Goal: Task Accomplishment & Management: Manage account settings

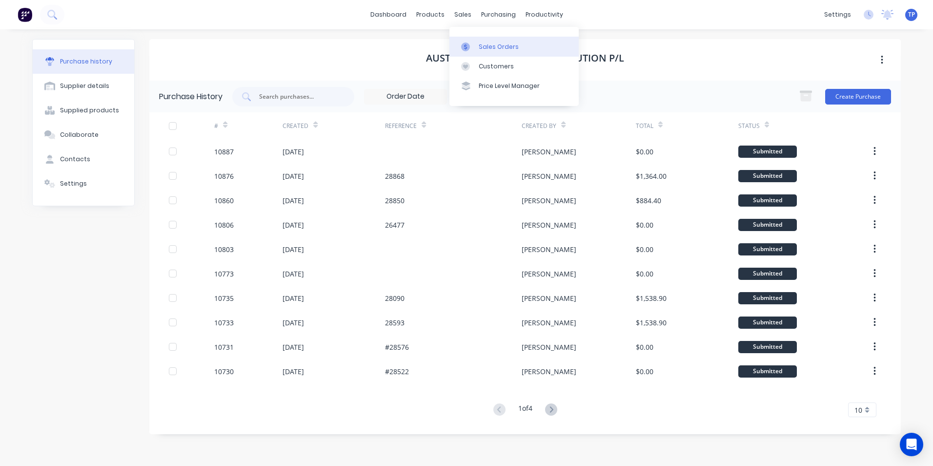
click at [498, 44] on div "Sales Orders" at bounding box center [499, 46] width 40 height 9
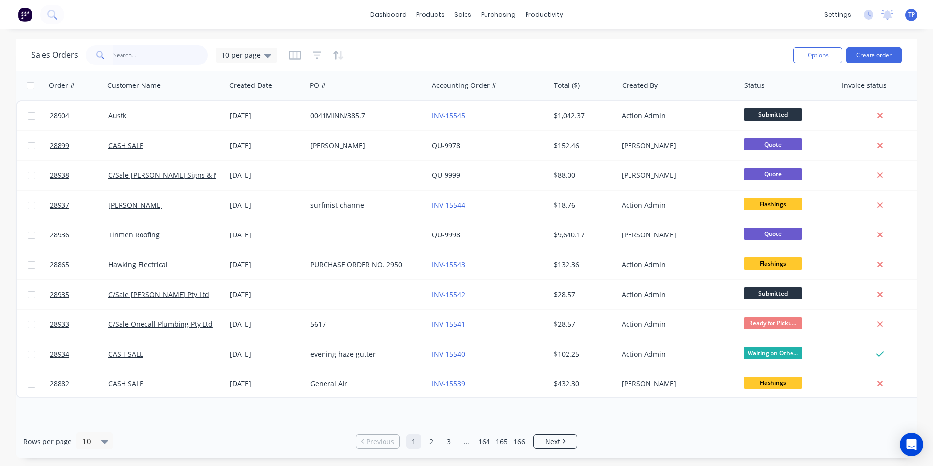
click at [147, 58] on input "text" at bounding box center [160, 55] width 95 height 20
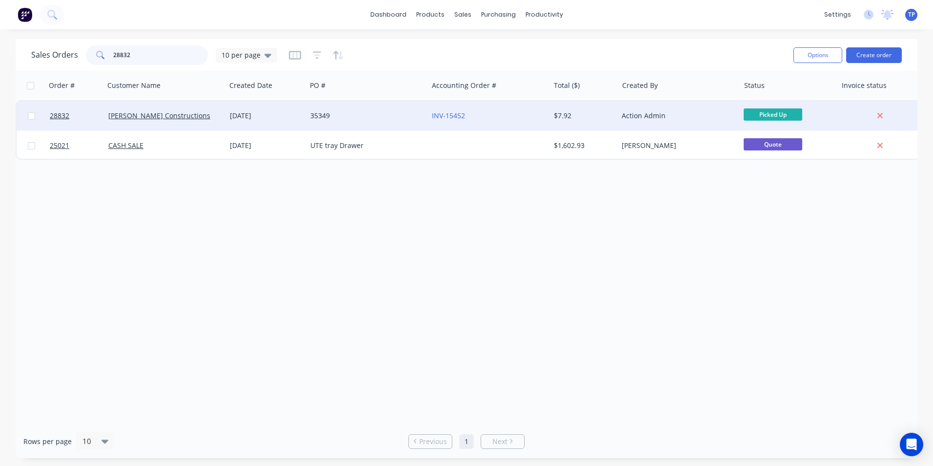
type input "28832"
click at [384, 119] on div "35349" at bounding box center [364, 116] width 108 height 10
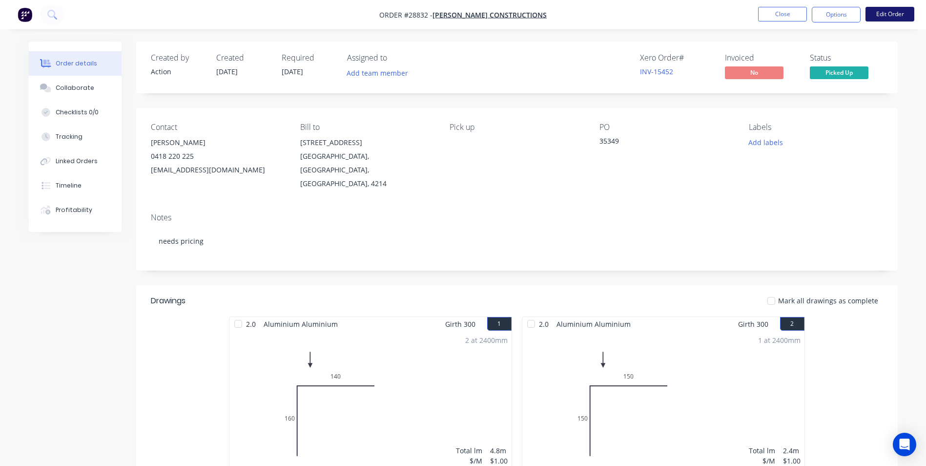
click at [874, 10] on button "Edit Order" at bounding box center [890, 14] width 49 height 15
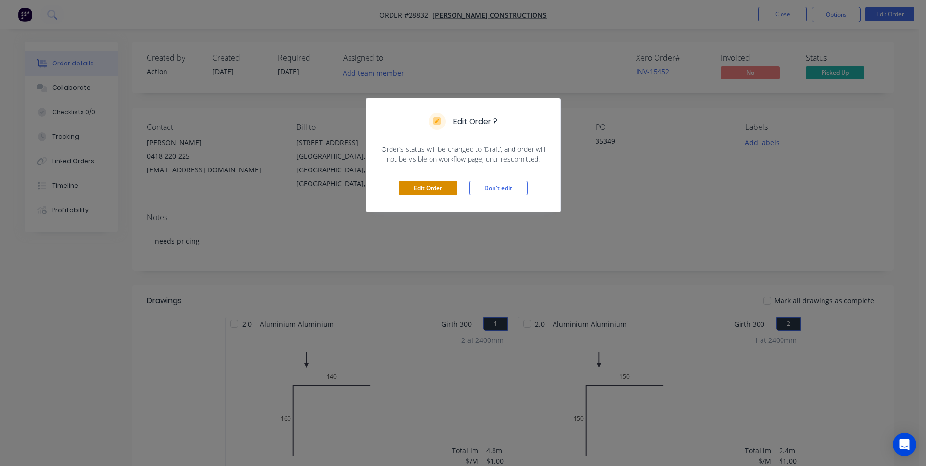
click at [416, 189] on button "Edit Order" at bounding box center [428, 188] width 59 height 15
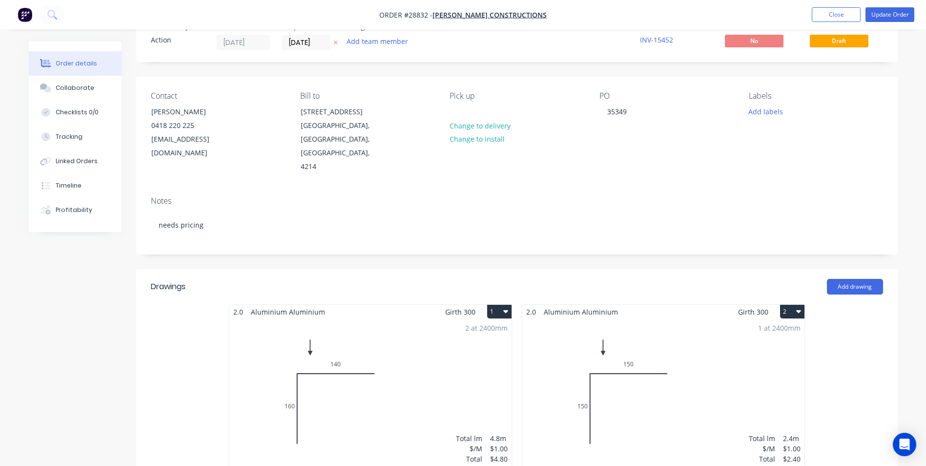
scroll to position [195, 0]
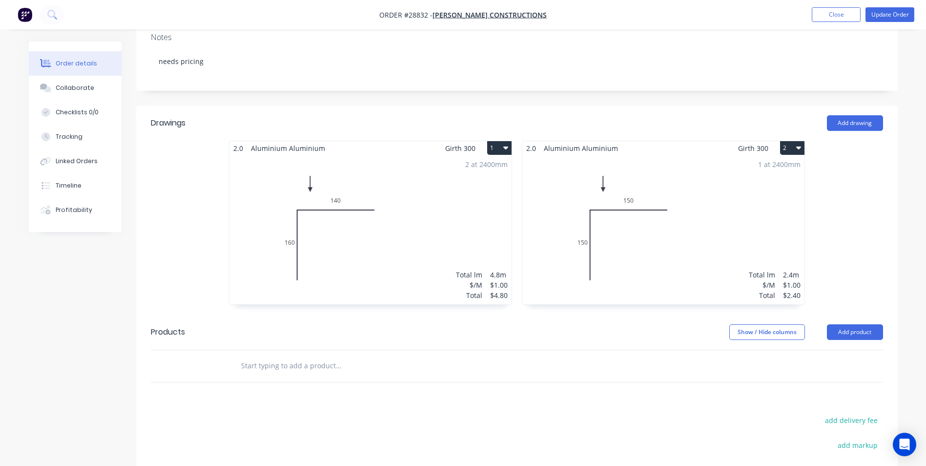
click at [411, 234] on div "2 at 2400mm Total lm $/M Total 4.8m $1.00 $4.80" at bounding box center [370, 229] width 282 height 149
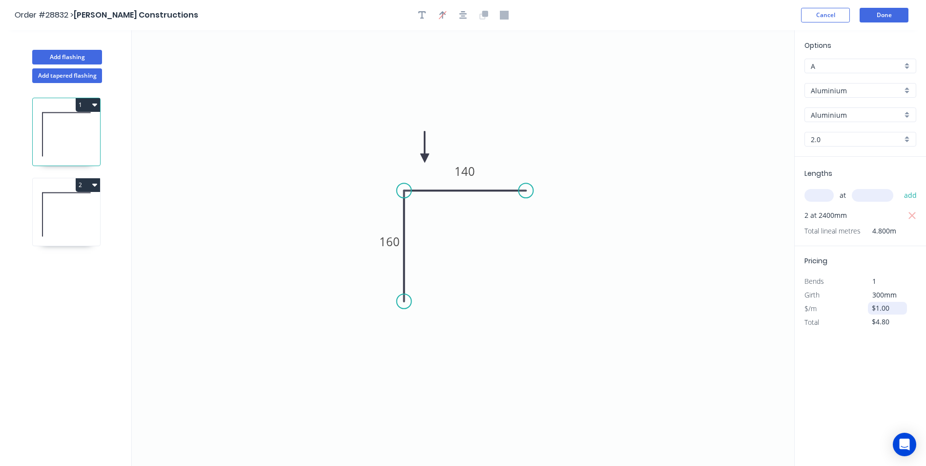
click at [895, 306] on input "$1.00" at bounding box center [888, 308] width 33 height 14
type input "$"
type input "$27.59"
type input "$132.43"
click at [853, 369] on div "Options A A Aluminium Aluminium Aluminium Aluminium 2.0 2.0 Lengths at add 2 at…" at bounding box center [860, 248] width 132 height 436
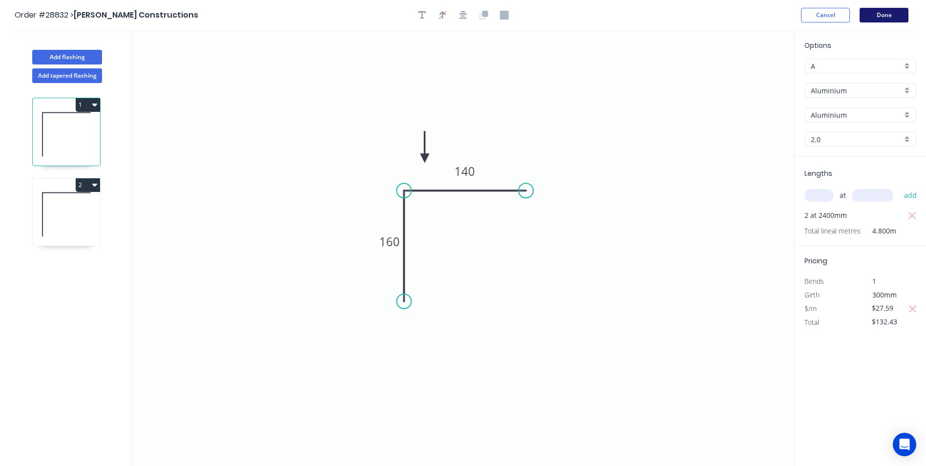
click at [889, 12] on button "Done" at bounding box center [884, 15] width 49 height 15
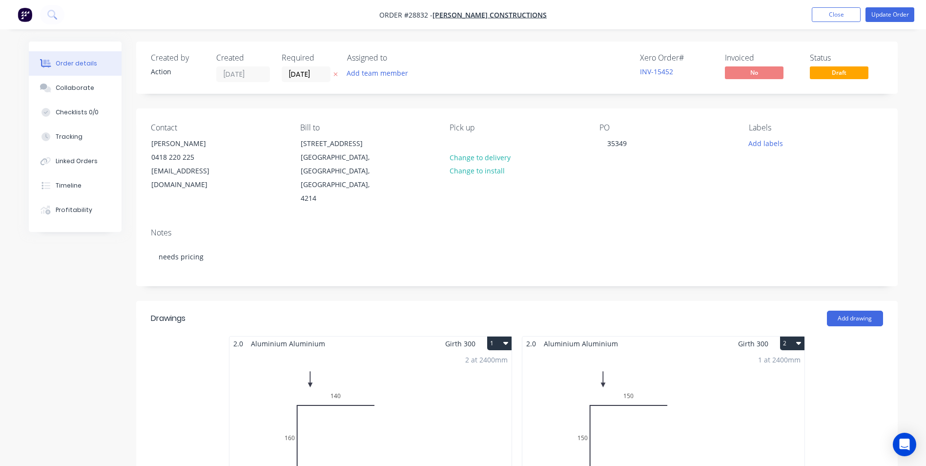
click at [657, 409] on div "1 at 2400mm Total lm $/M Total 2.4m $1.00 $2.40" at bounding box center [663, 425] width 282 height 149
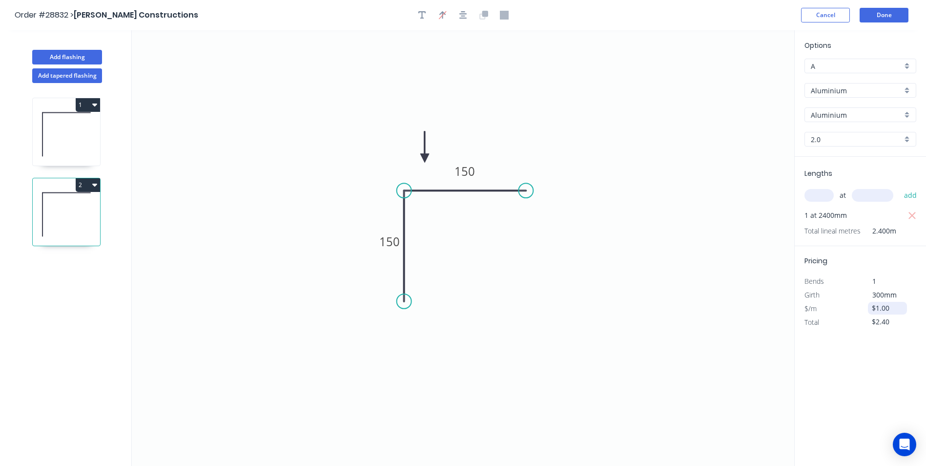
click at [891, 308] on input "$1.00" at bounding box center [888, 308] width 33 height 14
type input "$"
type input "$27.59"
type input "$66.22"
click at [848, 379] on div "Options A A Aluminium Aluminium Aluminium Aluminium 2.0 2.0 Lengths at add 1 at…" at bounding box center [860, 248] width 132 height 436
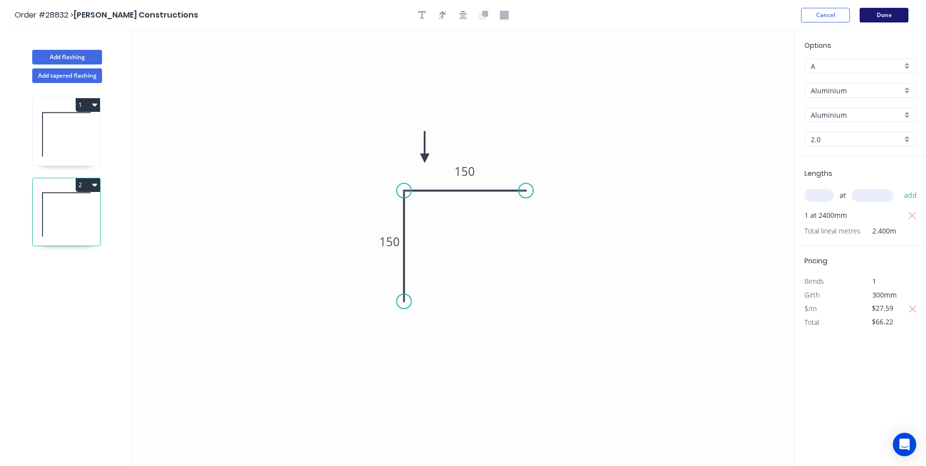
click at [886, 18] on button "Done" at bounding box center [884, 15] width 49 height 15
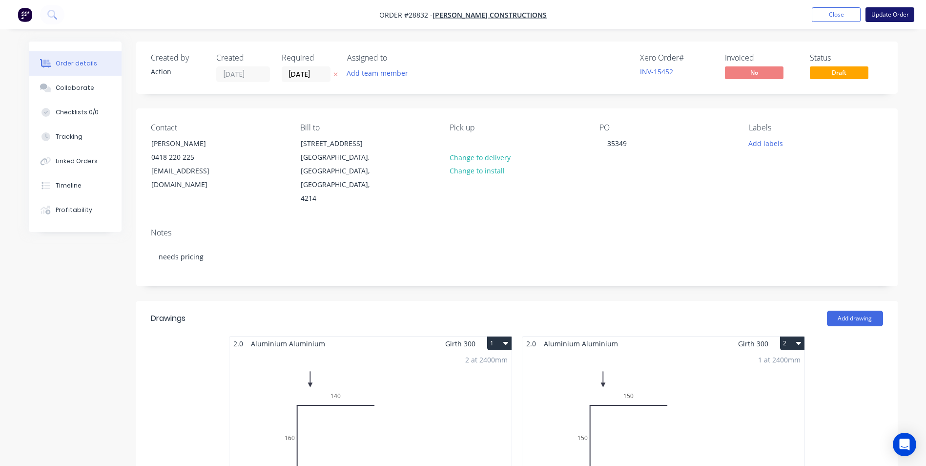
click at [887, 16] on button "Update Order" at bounding box center [890, 14] width 49 height 15
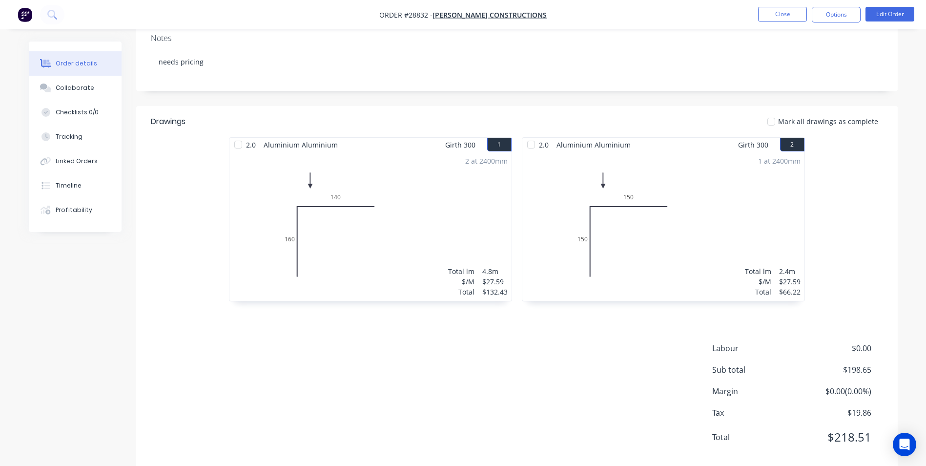
scroll to position [185, 0]
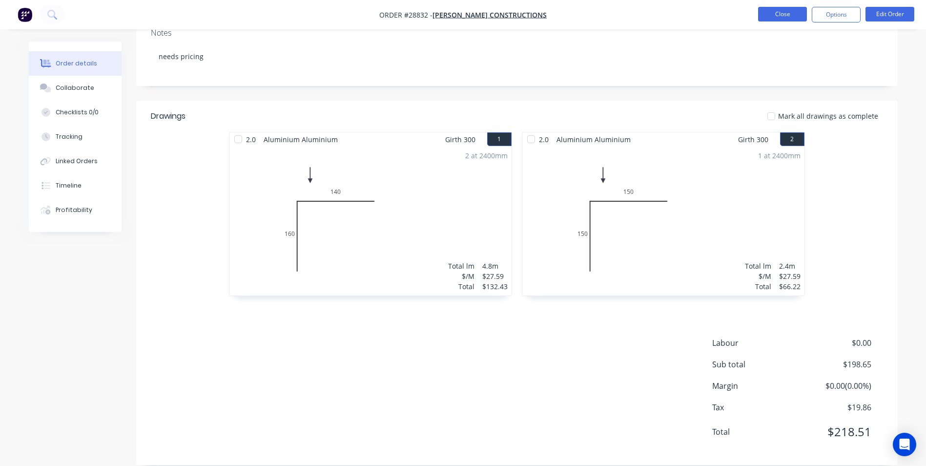
click at [767, 14] on button "Close" at bounding box center [782, 14] width 49 height 15
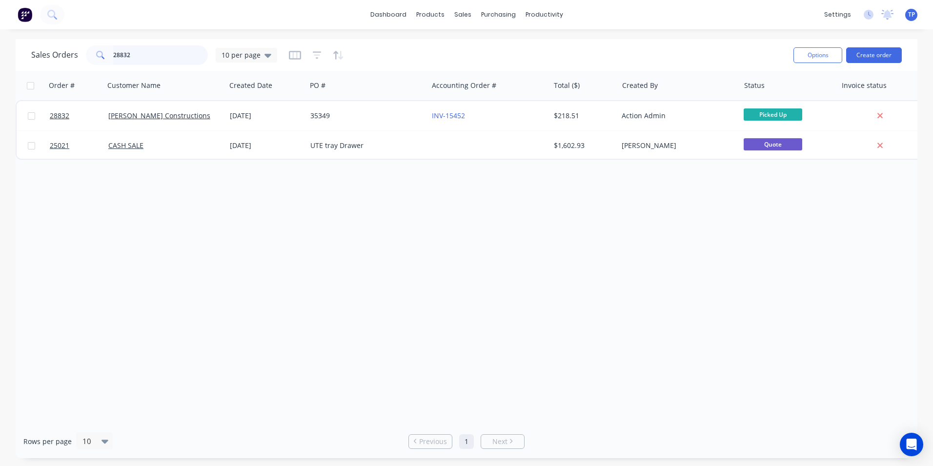
click at [171, 52] on input "28832" at bounding box center [160, 55] width 95 height 20
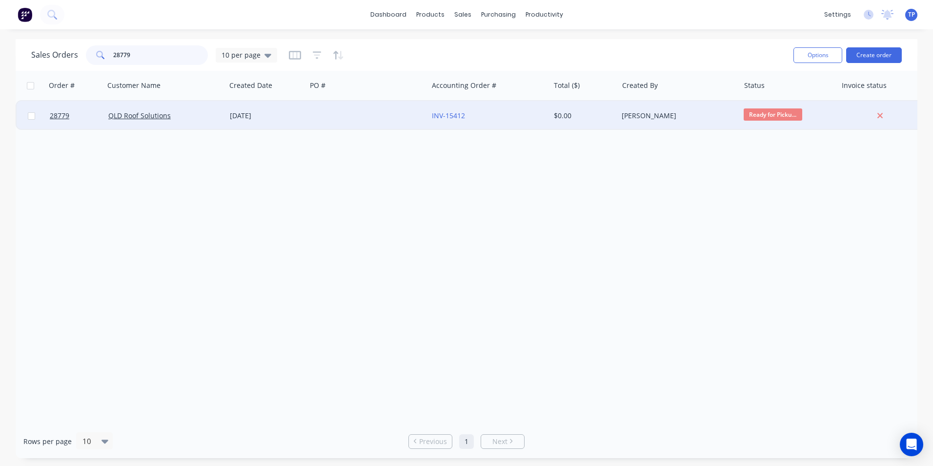
type input "28779"
click at [360, 114] on div at bounding box center [368, 115] width 122 height 29
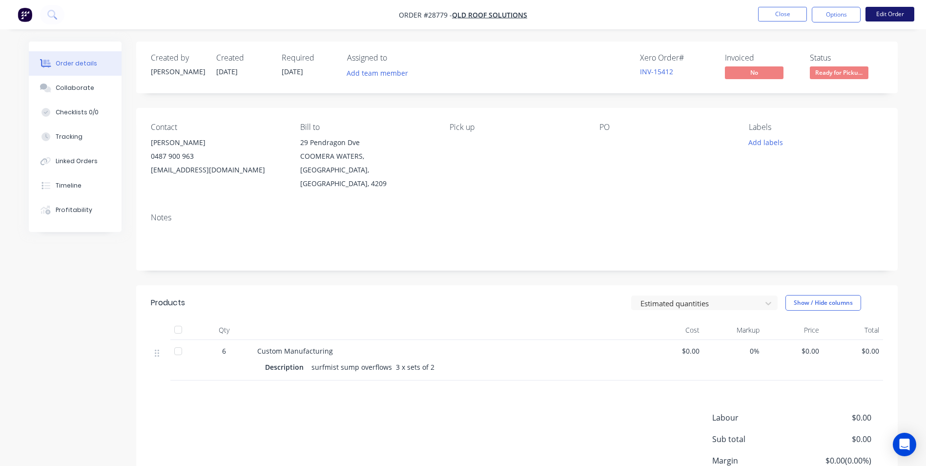
click at [876, 16] on button "Edit Order" at bounding box center [890, 14] width 49 height 15
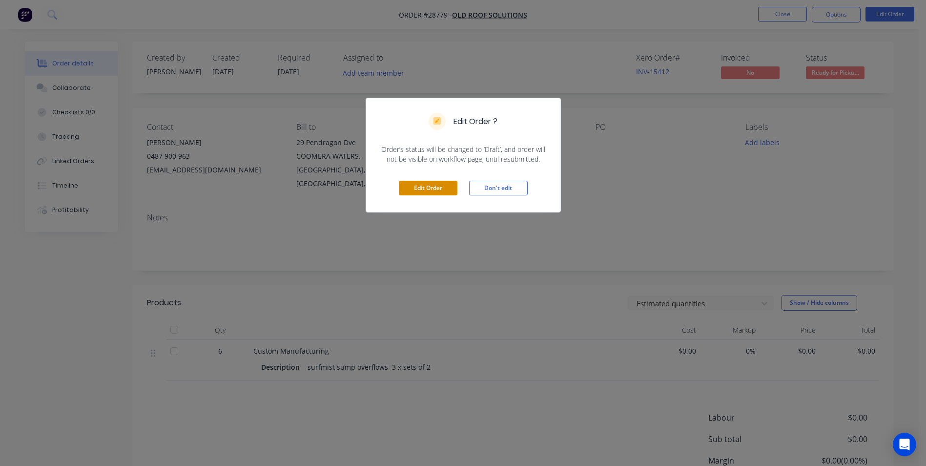
click at [444, 186] on button "Edit Order" at bounding box center [428, 188] width 59 height 15
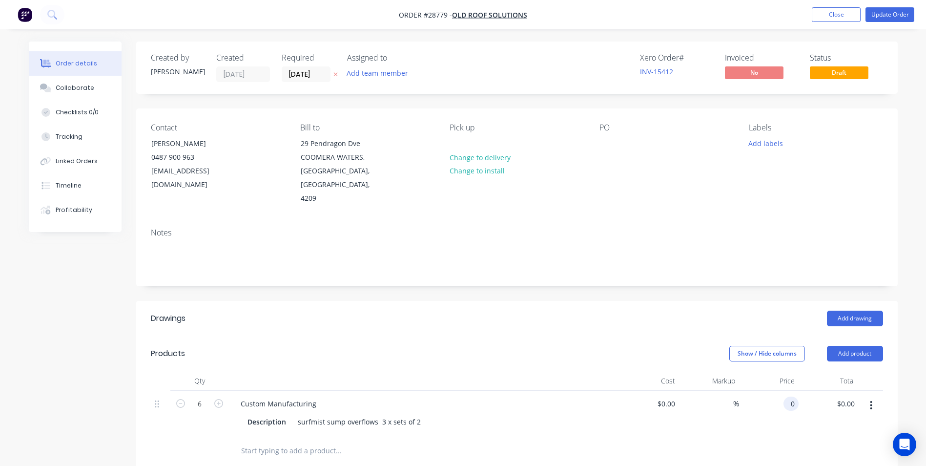
click at [787, 396] on div "0 0" at bounding box center [791, 403] width 15 height 14
type input "$126.25"
type input "$757.50"
click at [790, 439] on div at bounding box center [517, 451] width 732 height 32
click at [886, 12] on button "Update Order" at bounding box center [890, 14] width 49 height 15
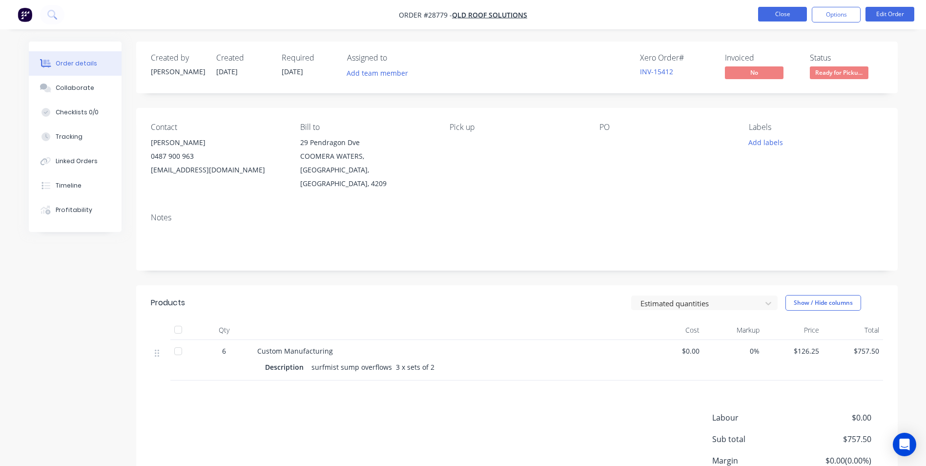
click at [769, 12] on button "Close" at bounding box center [782, 14] width 49 height 15
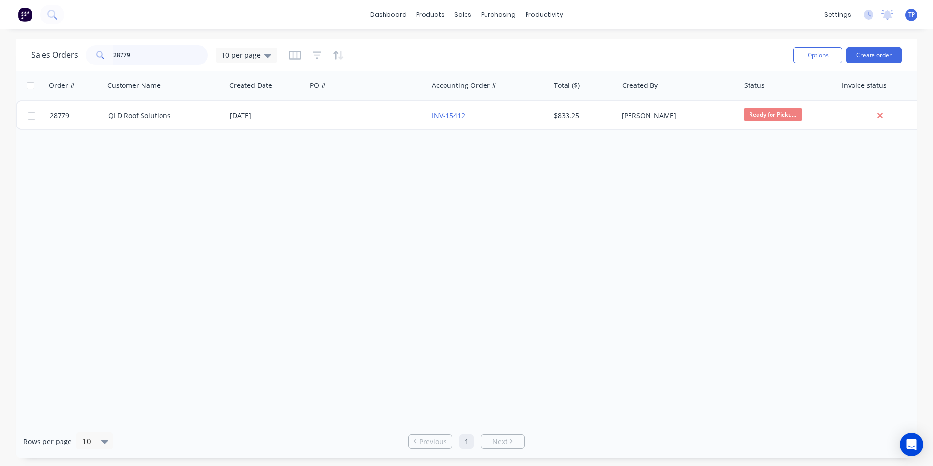
click at [162, 54] on input "28779" at bounding box center [160, 55] width 95 height 20
type input "2"
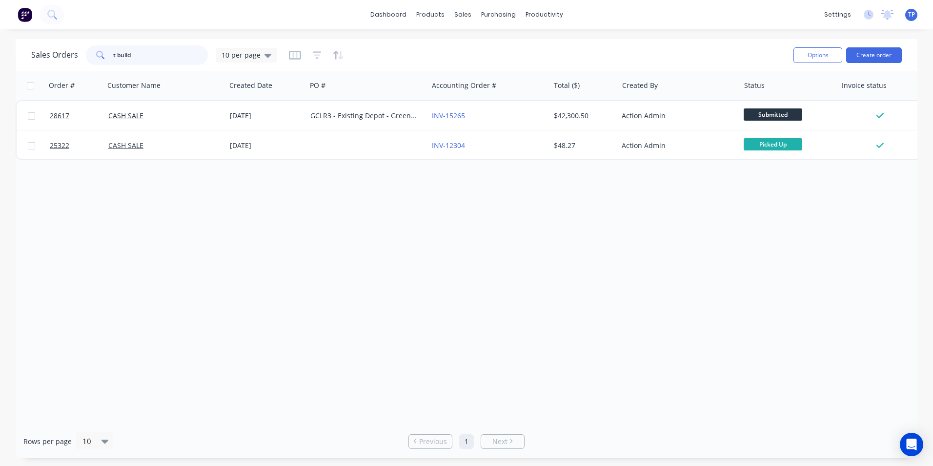
click at [118, 55] on input "t build" at bounding box center [160, 55] width 95 height 20
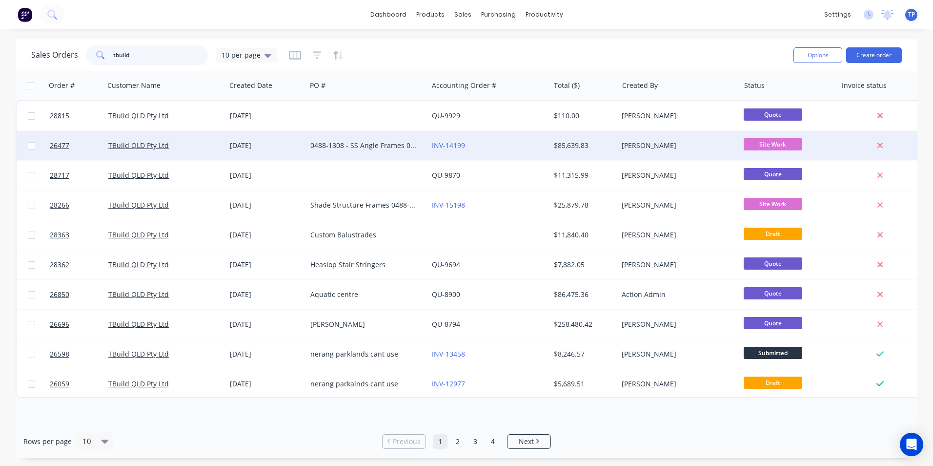
type input "tbuild"
click at [204, 146] on div "TBuild QLD Pty Ltd" at bounding box center [162, 146] width 108 height 10
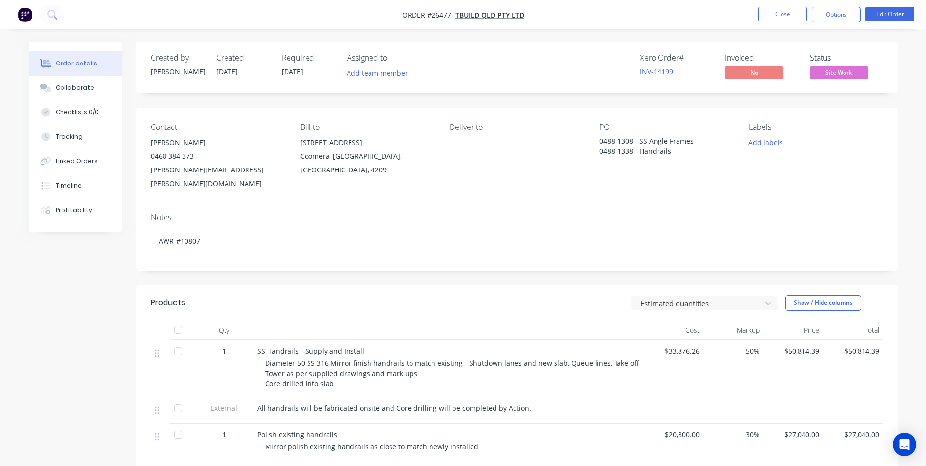
click at [909, 108] on div "Order details Collaborate Checklists 0/0 Tracking Linked Orders Timeline Profit…" at bounding box center [463, 345] width 926 height 691
click at [770, 10] on button "Close" at bounding box center [782, 14] width 49 height 15
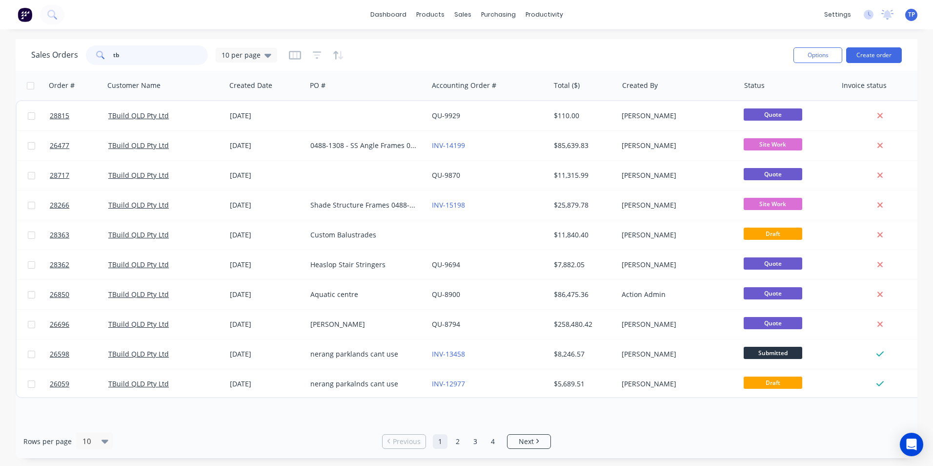
type input "t"
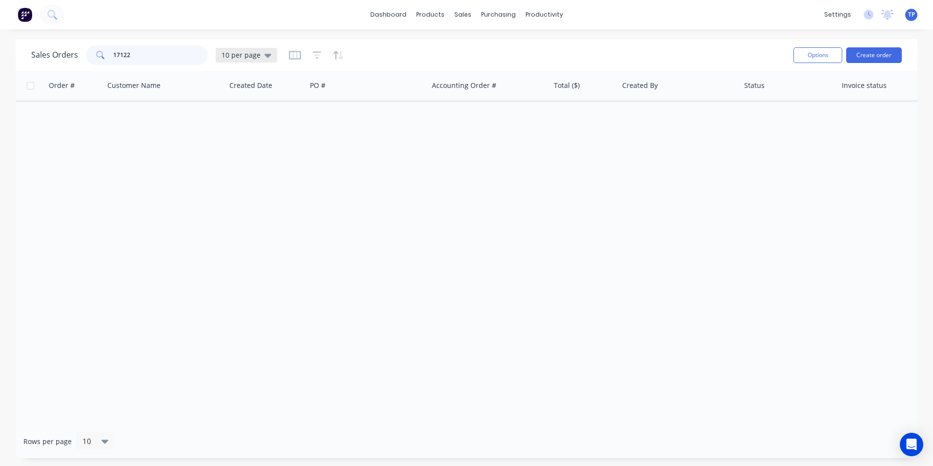
type input "17122"
click at [269, 56] on icon at bounding box center [268, 55] width 7 height 11
click at [248, 173] on button "Archived" at bounding box center [274, 177] width 111 height 11
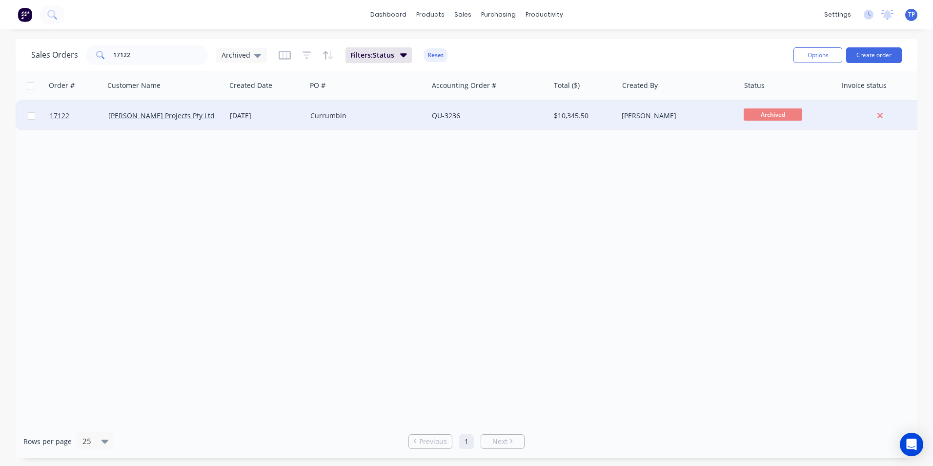
click at [405, 108] on div "Currumbin" at bounding box center [368, 115] width 122 height 29
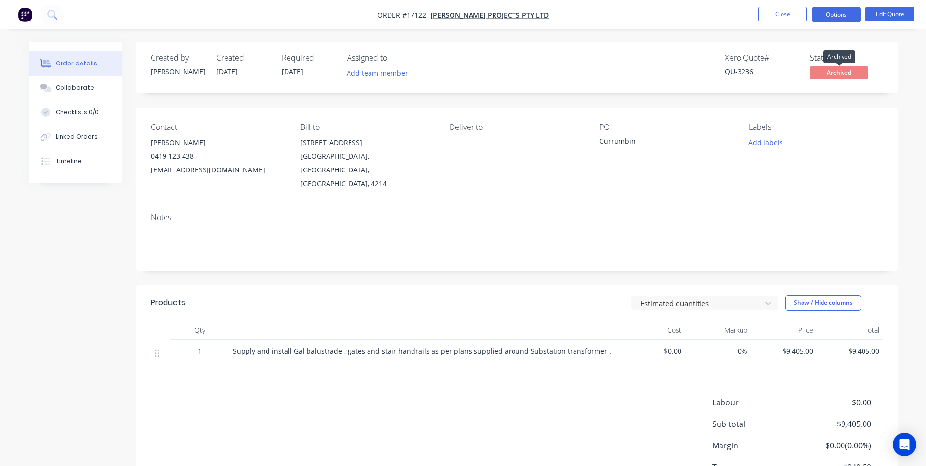
click at [850, 71] on span "Archived" at bounding box center [839, 72] width 59 height 12
click at [892, 12] on button "Edit Quote" at bounding box center [890, 14] width 49 height 15
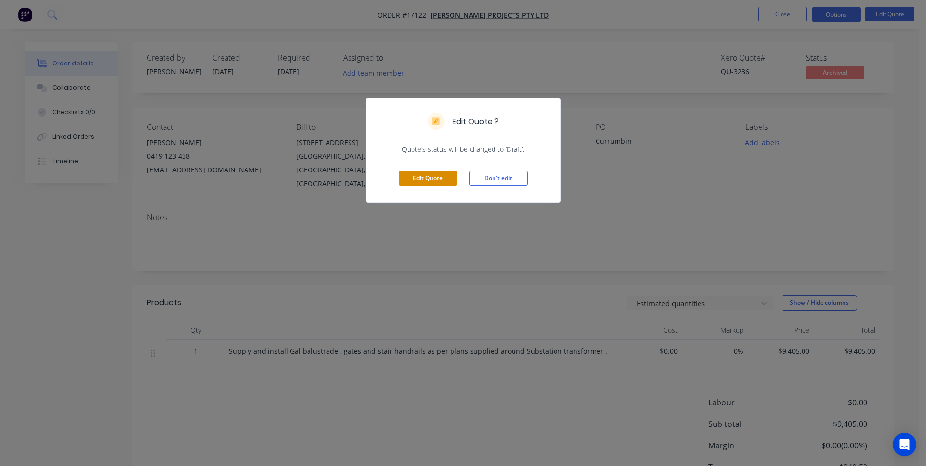
click at [453, 174] on button "Edit Quote" at bounding box center [428, 178] width 59 height 15
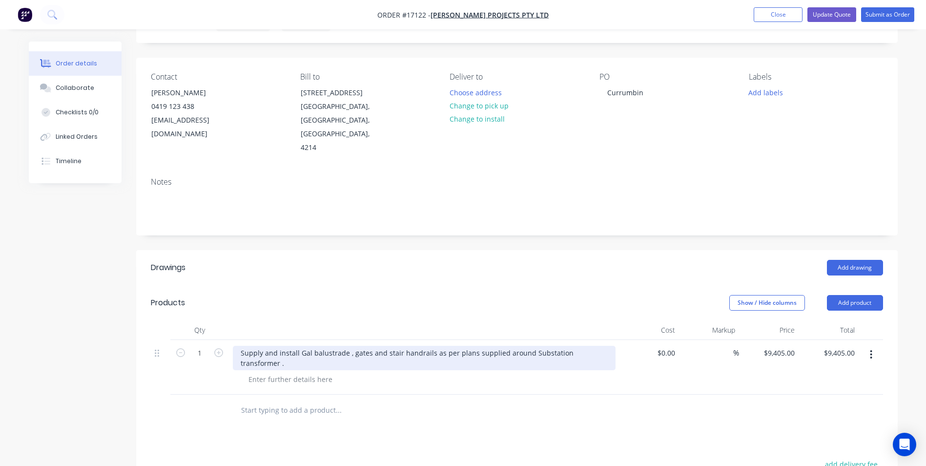
scroll to position [49, 0]
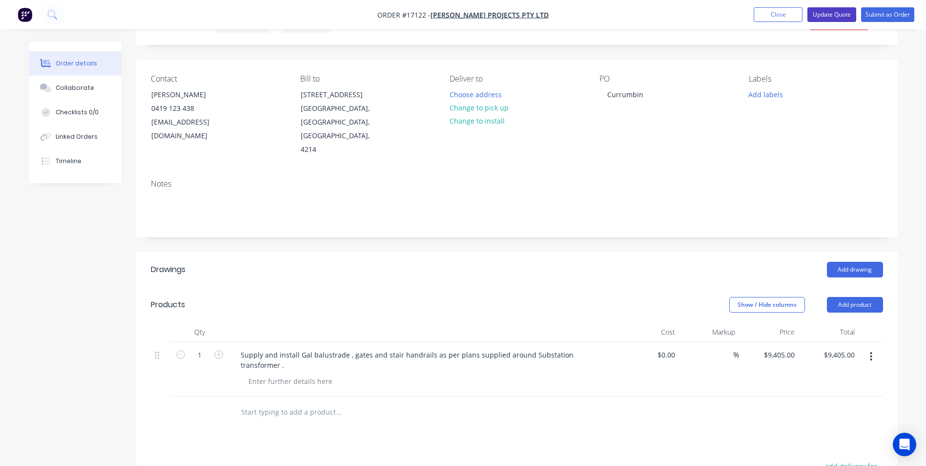
click at [830, 13] on button "Update Quote" at bounding box center [831, 14] width 49 height 15
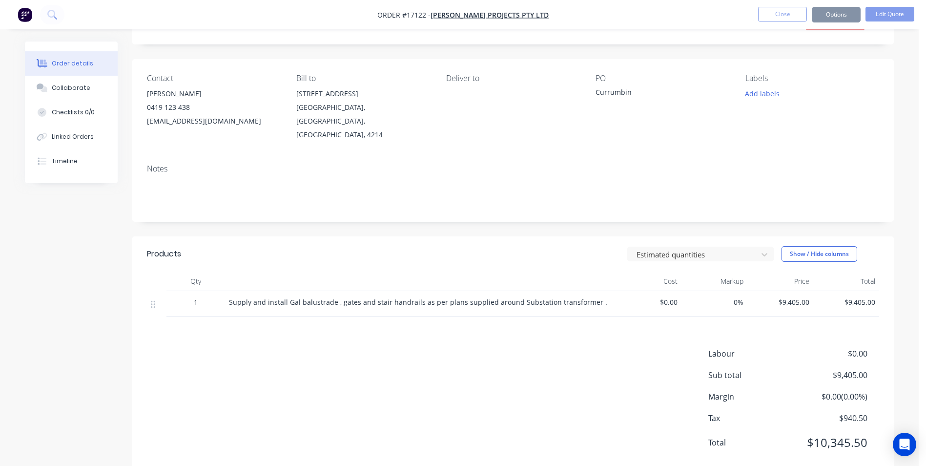
scroll to position [0, 0]
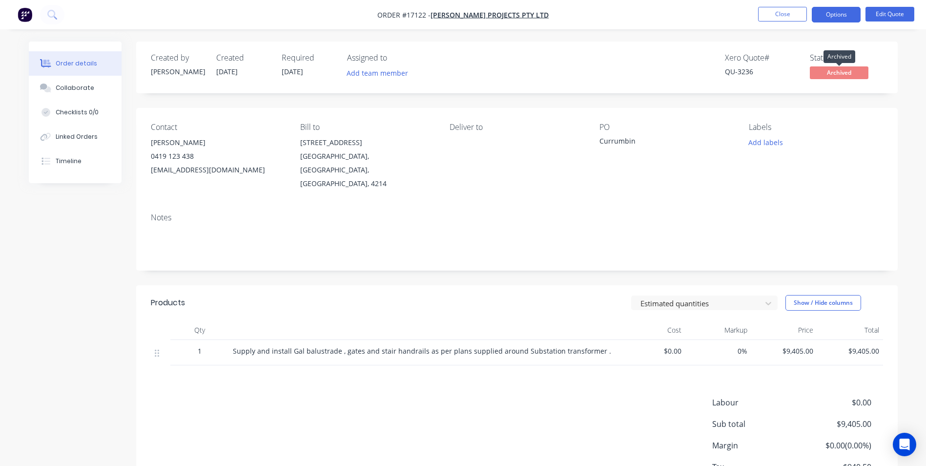
click at [828, 73] on span "Archived" at bounding box center [839, 72] width 59 height 12
click at [854, 18] on button "Options" at bounding box center [836, 15] width 49 height 16
click at [907, 67] on div "Order details Collaborate Checklists 0/0 Linked Orders Timeline Order details C…" at bounding box center [463, 289] width 889 height 497
click at [885, 13] on button "Edit Quote" at bounding box center [890, 14] width 49 height 15
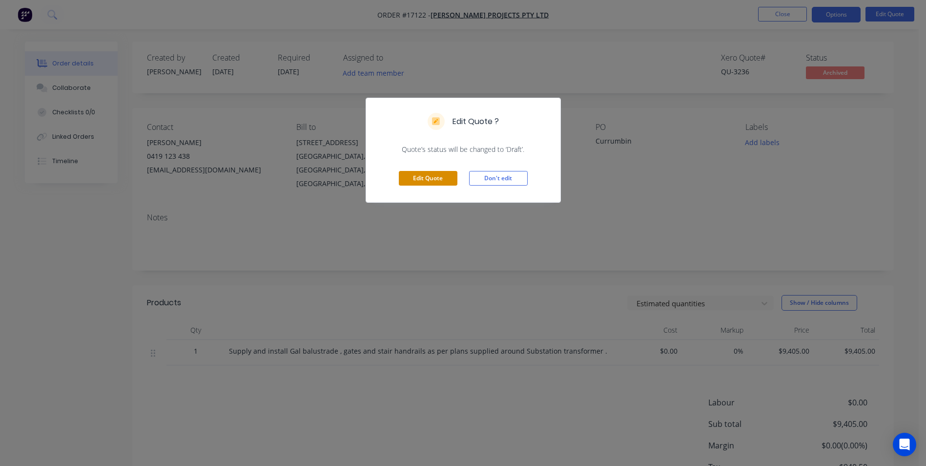
click at [445, 177] on button "Edit Quote" at bounding box center [428, 178] width 59 height 15
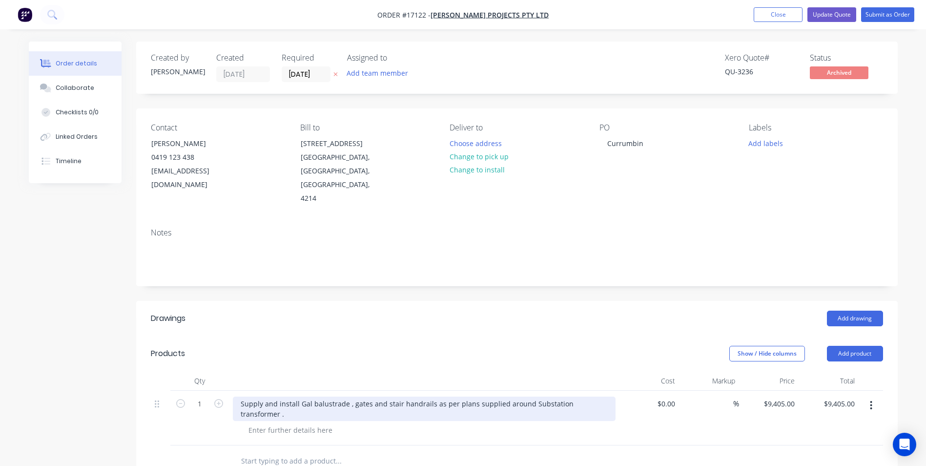
click at [604, 396] on div "Supply and install Gal balustrade , gates and stair handrails as per plans supp…" at bounding box center [424, 408] width 383 height 24
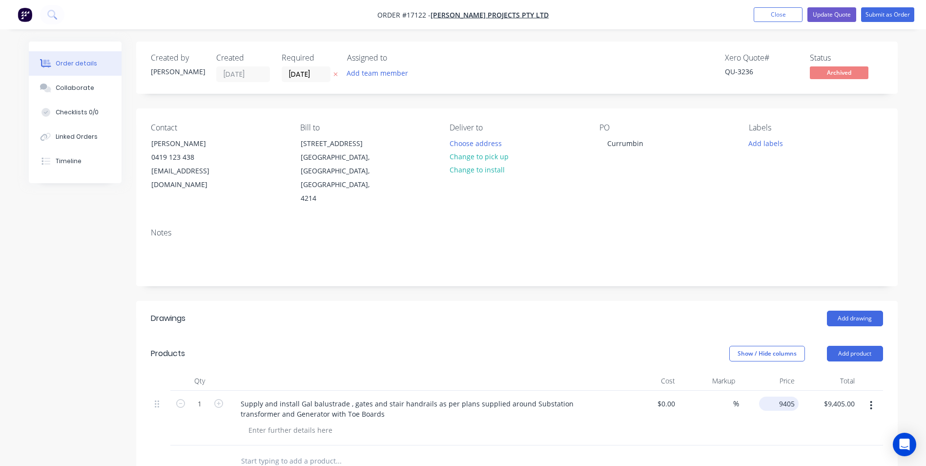
click at [788, 396] on input "9405" at bounding box center [781, 403] width 36 height 14
type input "$14,825.00"
click at [797, 410] on div "$14,825.00 $14,825.00" at bounding box center [769, 418] width 60 height 55
click at [848, 13] on button "Update Quote" at bounding box center [831, 14] width 49 height 15
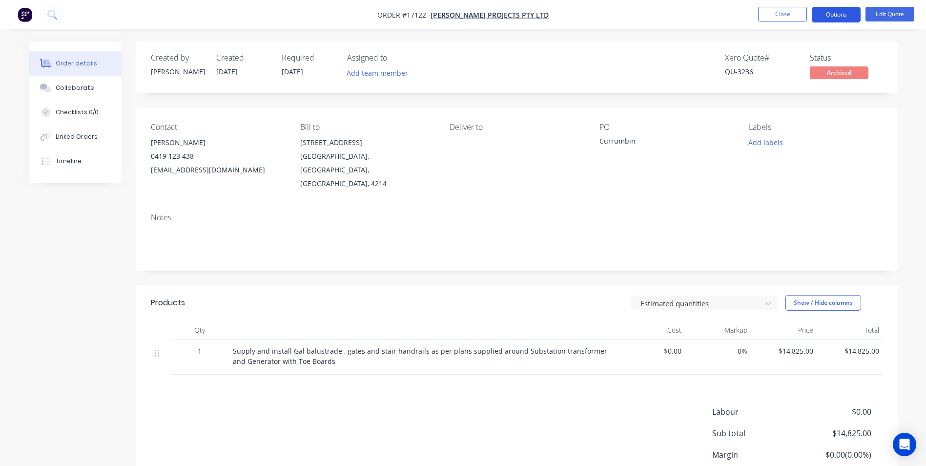
click at [837, 17] on button "Options" at bounding box center [836, 15] width 49 height 16
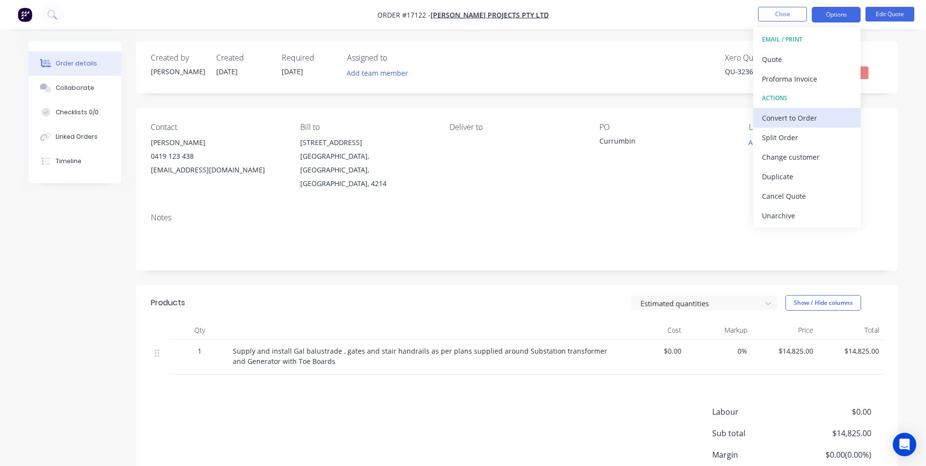
click at [802, 117] on div "Convert to Order" at bounding box center [807, 118] width 90 height 14
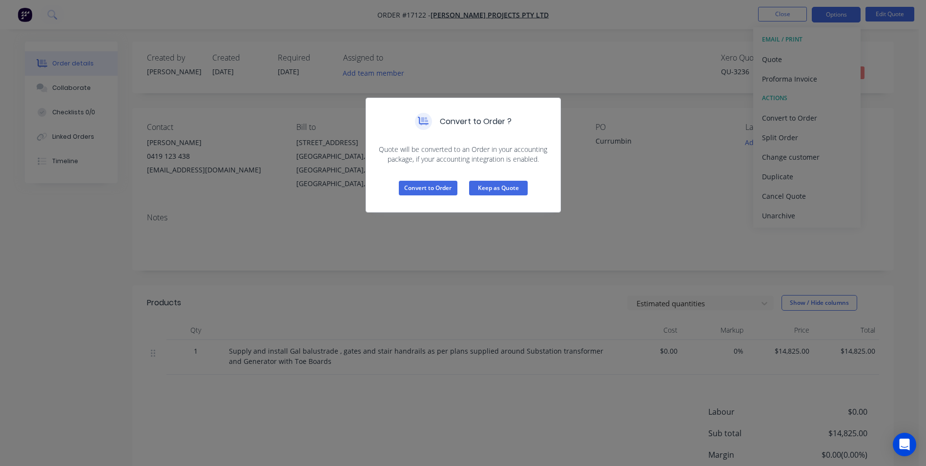
click at [520, 185] on button "Keep as Quote" at bounding box center [498, 188] width 59 height 15
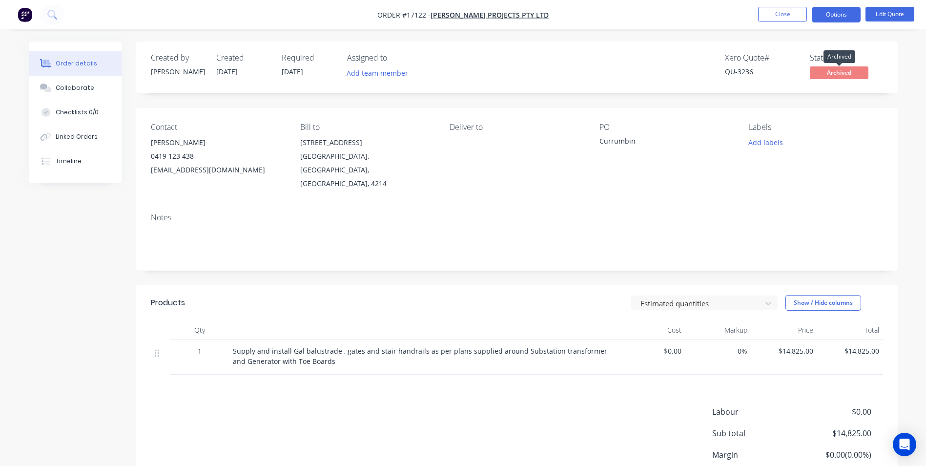
click at [830, 72] on span "Archived" at bounding box center [839, 72] width 59 height 12
click at [850, 17] on button "Options" at bounding box center [836, 15] width 49 height 16
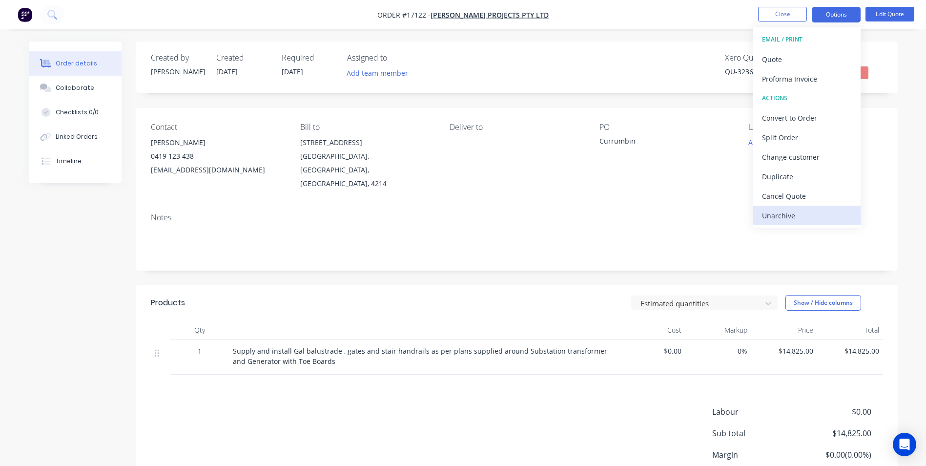
click at [799, 217] on div "Unarchive" at bounding box center [807, 215] width 90 height 14
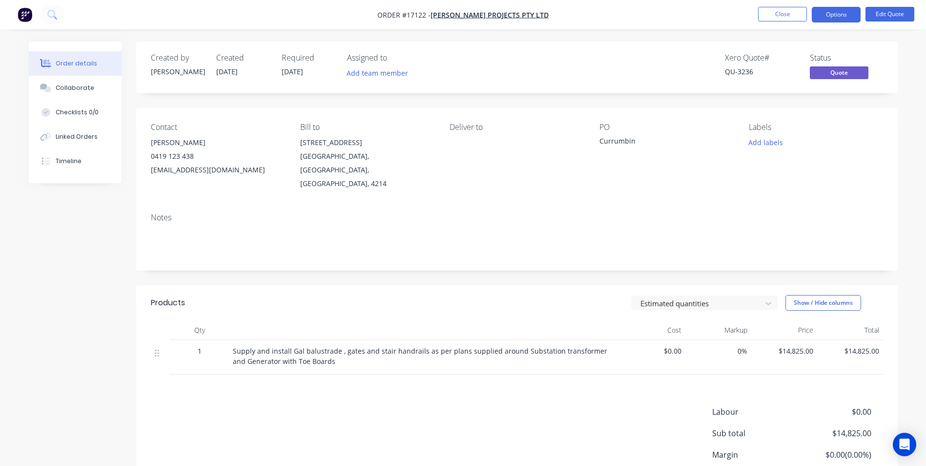
drag, startPoint x: 654, startPoint y: 191, endPoint x: 708, endPoint y: 193, distance: 53.7
click at [655, 205] on div "Notes" at bounding box center [517, 237] width 762 height 65
click at [814, 74] on span "Quote" at bounding box center [839, 72] width 59 height 12
click at [904, 12] on button "Edit Quote" at bounding box center [890, 14] width 49 height 15
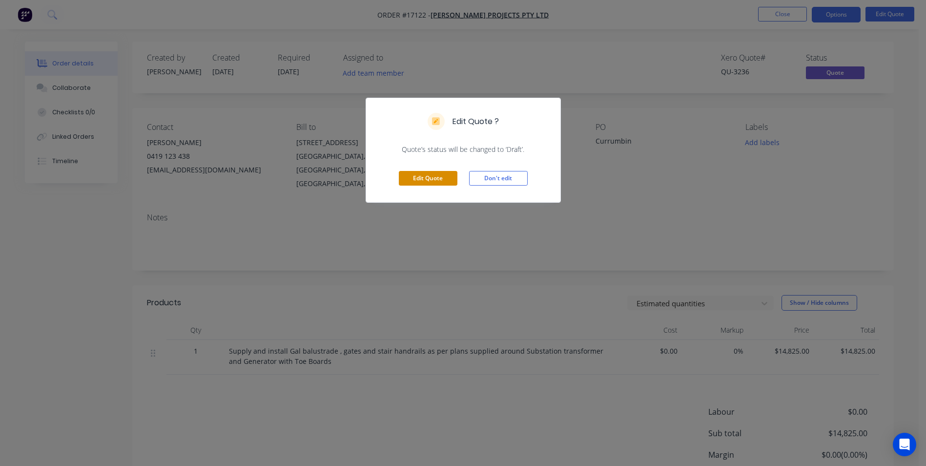
click at [414, 174] on button "Edit Quote" at bounding box center [428, 178] width 59 height 15
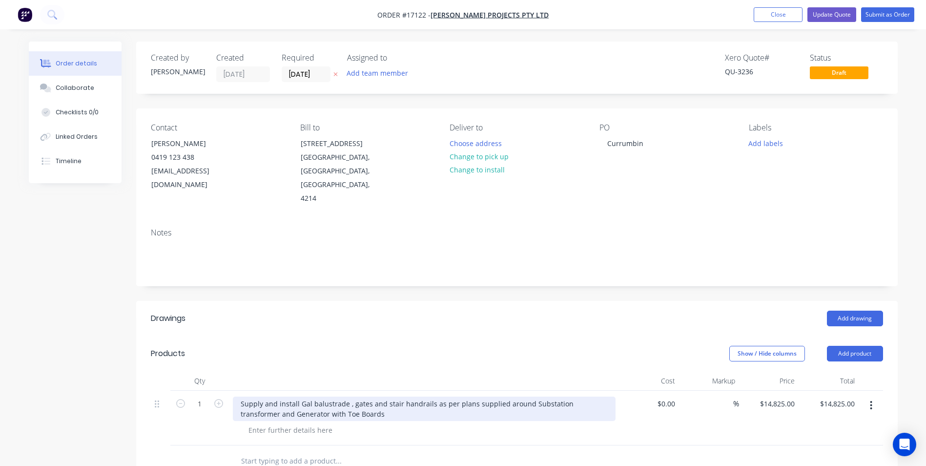
click at [345, 396] on div "Supply and install Gal balustrade , gates and stair handrails as per plans supp…" at bounding box center [424, 408] width 383 height 24
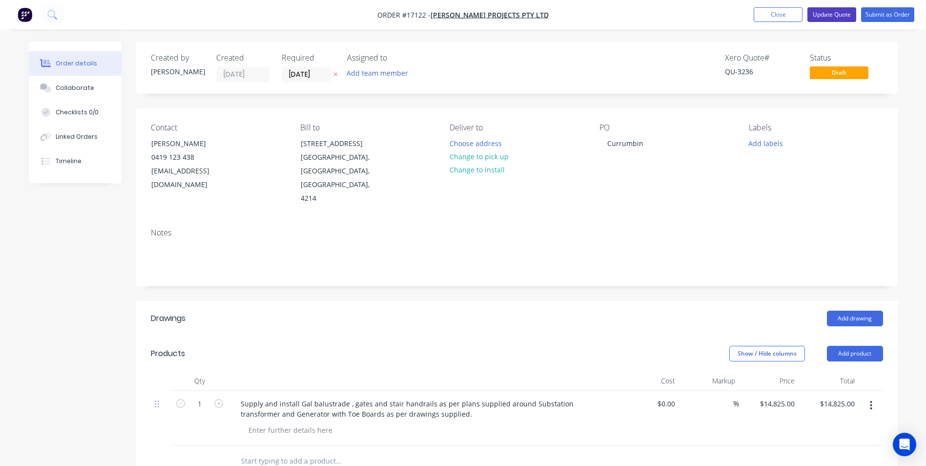
click at [849, 16] on button "Update Quote" at bounding box center [831, 14] width 49 height 15
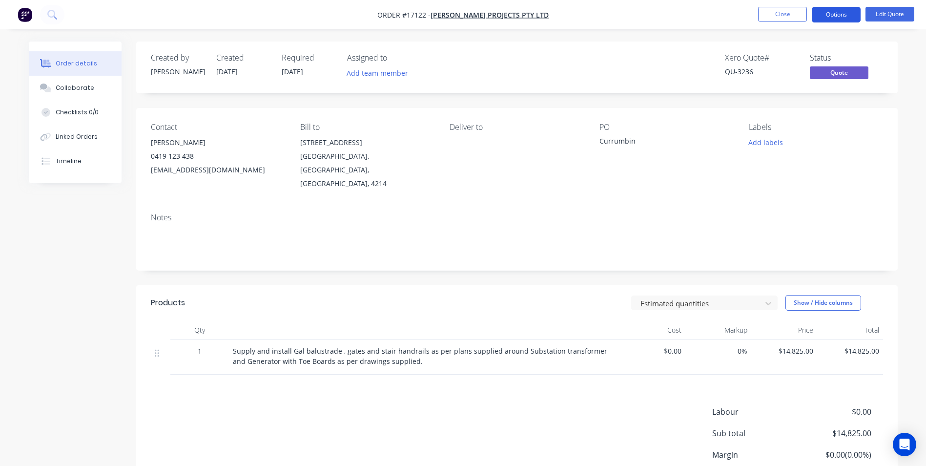
click at [833, 14] on button "Options" at bounding box center [836, 15] width 49 height 16
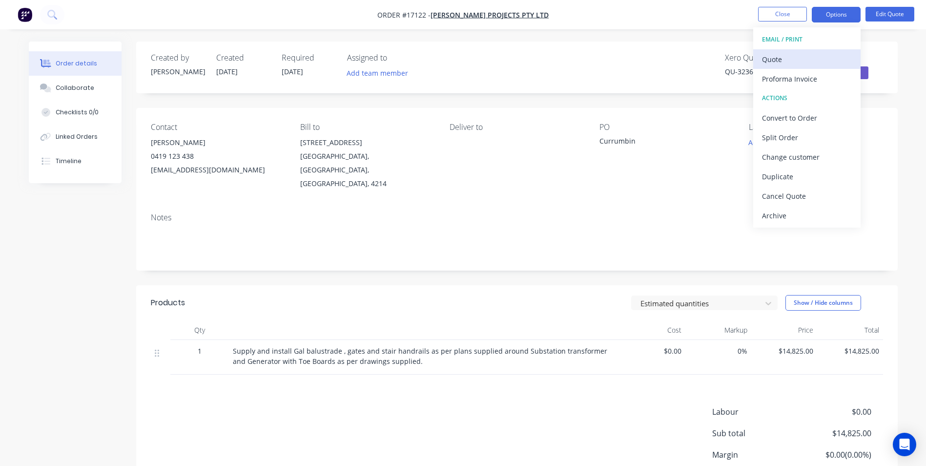
click at [783, 57] on div "Quote" at bounding box center [807, 59] width 90 height 14
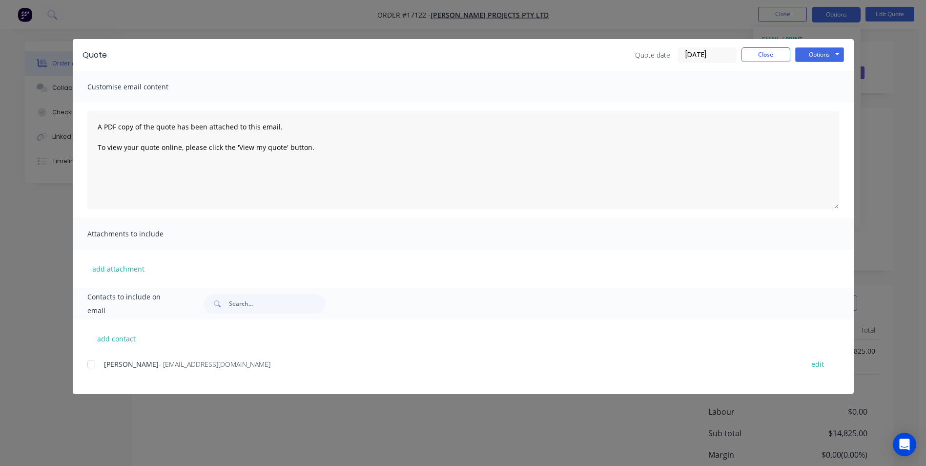
click at [92, 364] on div at bounding box center [92, 364] width 20 height 20
click at [818, 55] on button "Options" at bounding box center [819, 54] width 49 height 15
click at [815, 103] on button "Email" at bounding box center [826, 104] width 62 height 16
click at [827, 55] on button "Options" at bounding box center [819, 54] width 49 height 15
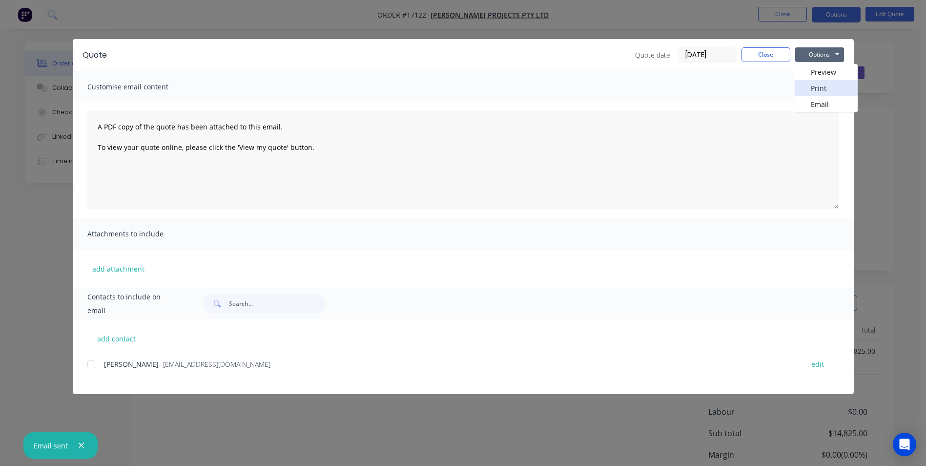
click at [825, 86] on button "Print" at bounding box center [826, 88] width 62 height 16
click at [784, 55] on button "Close" at bounding box center [766, 54] width 49 height 15
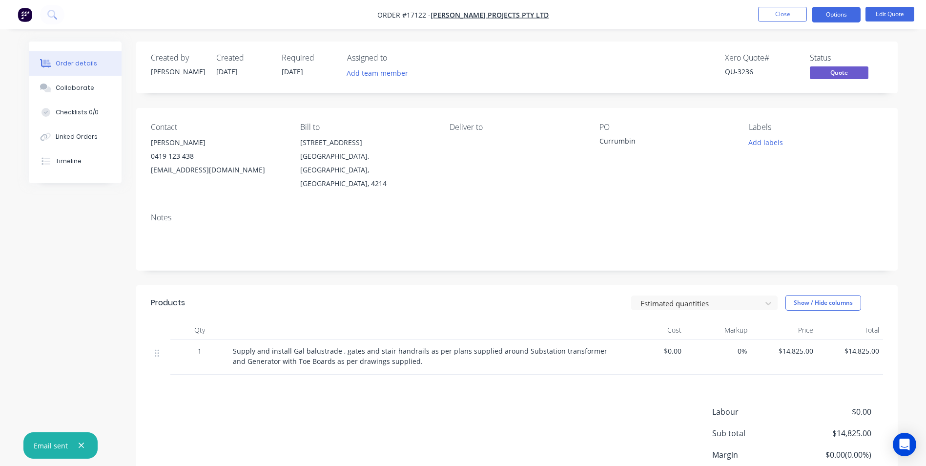
drag, startPoint x: 61, startPoint y: 241, endPoint x: 65, endPoint y: 235, distance: 6.6
click at [64, 237] on div "Created by Tony Created 16/04/24 Required 16/04/24 Assigned to Add team member …" at bounding box center [463, 294] width 869 height 507
click at [770, 13] on button "Close" at bounding box center [782, 14] width 49 height 15
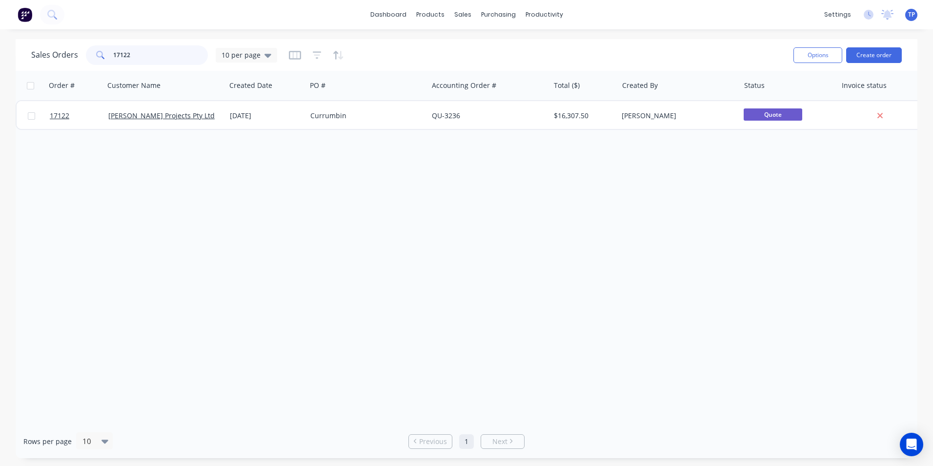
click at [146, 51] on input "17122" at bounding box center [160, 55] width 95 height 20
type input "1"
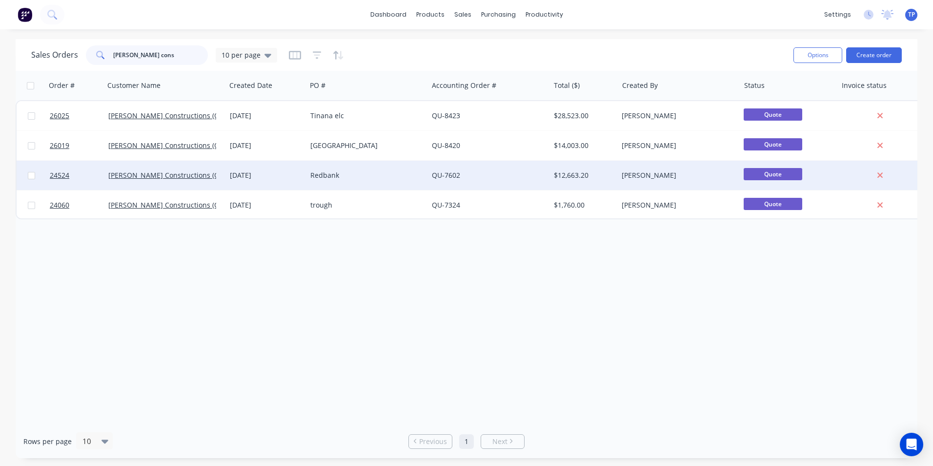
type input "ashmore cons"
click at [509, 180] on div "QU-7602" at bounding box center [486, 175] width 108 height 10
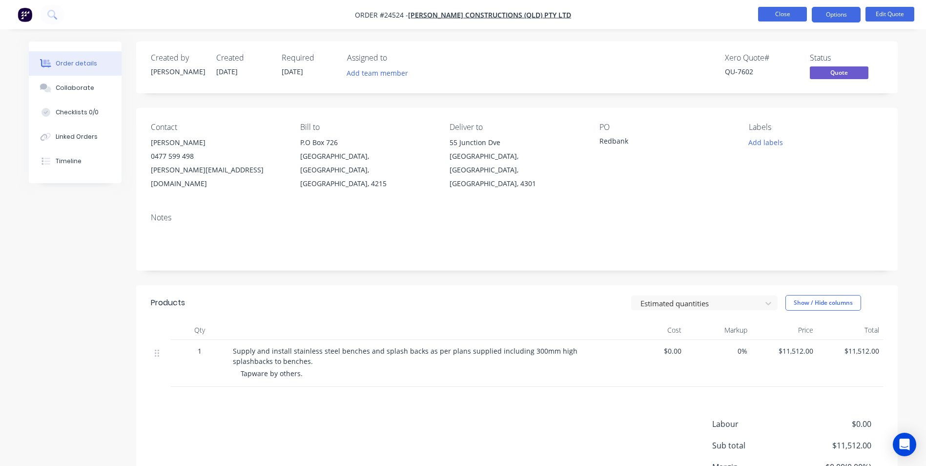
click at [768, 12] on button "Close" at bounding box center [782, 14] width 49 height 15
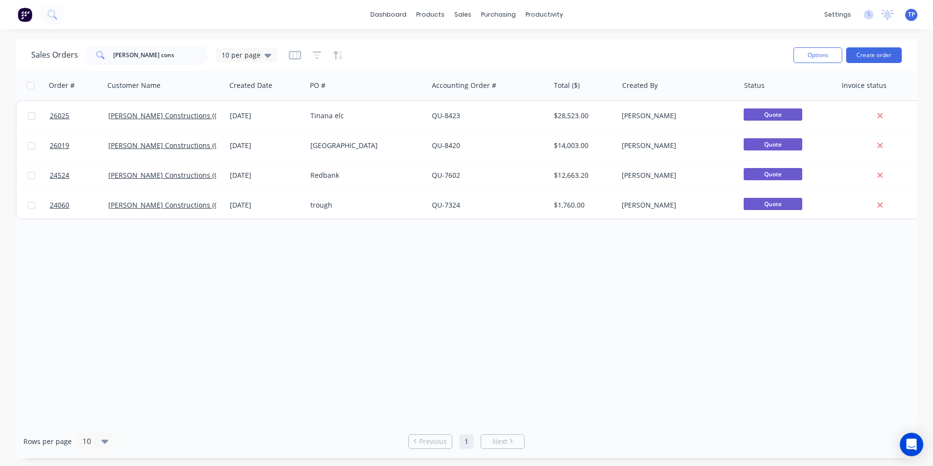
click at [611, 284] on div "Order # Customer Name Created Date PO # Accounting Order # Total ($) Created By…" at bounding box center [467, 247] width 902 height 353
click at [180, 54] on input "ashmore cons" at bounding box center [160, 55] width 95 height 20
type input "a"
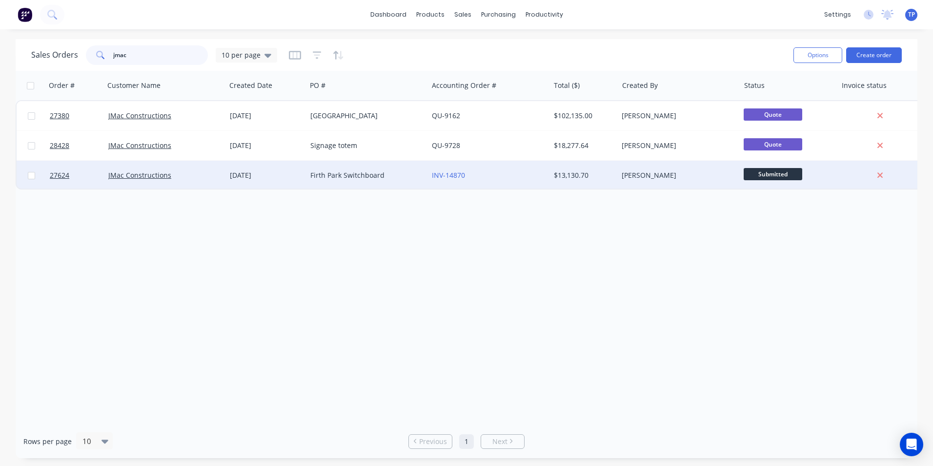
type input "jmac"
click at [399, 172] on div "Firth Park Switchboard" at bounding box center [364, 175] width 108 height 10
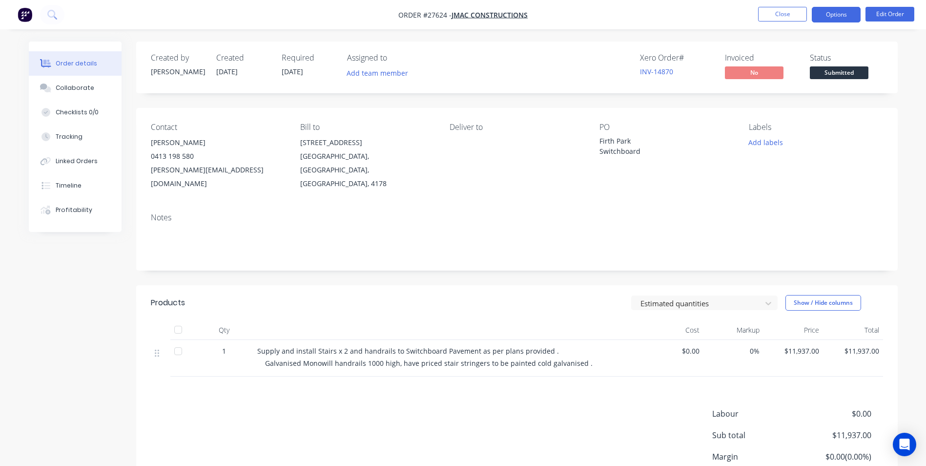
click at [839, 16] on button "Options" at bounding box center [836, 15] width 49 height 16
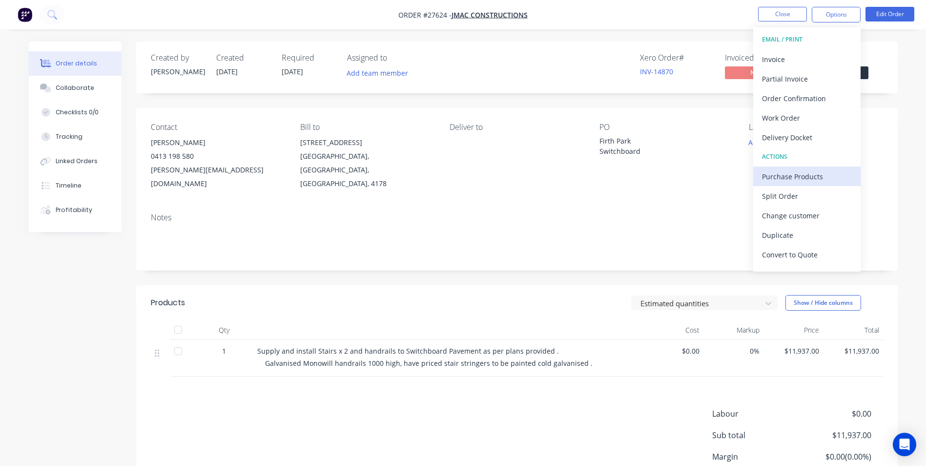
click at [777, 175] on div "Purchase Products" at bounding box center [807, 176] width 90 height 14
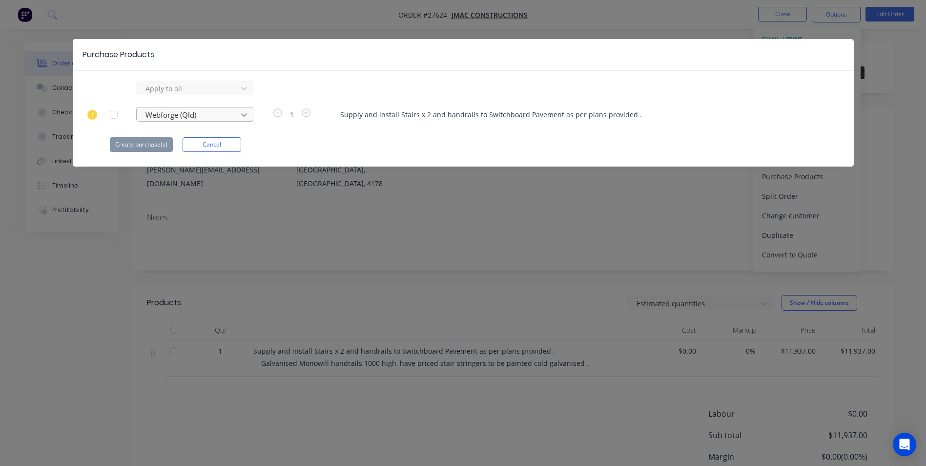
click at [243, 116] on icon at bounding box center [244, 115] width 10 height 10
click at [244, 115] on icon at bounding box center [244, 115] width 10 height 10
click at [379, 140] on div "Create purchase(s) Cancel" at bounding box center [463, 144] width 707 height 15
click at [188, 142] on button "Cancel" at bounding box center [212, 144] width 59 height 15
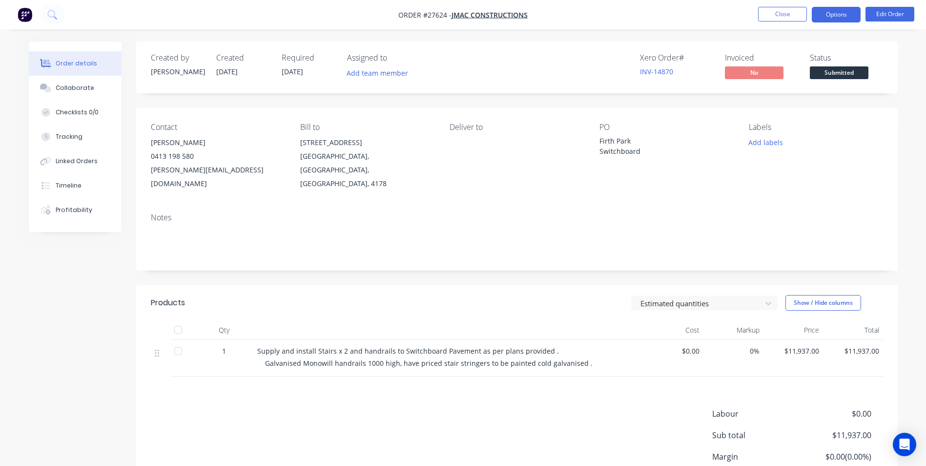
click at [827, 17] on button "Options" at bounding box center [836, 15] width 49 height 16
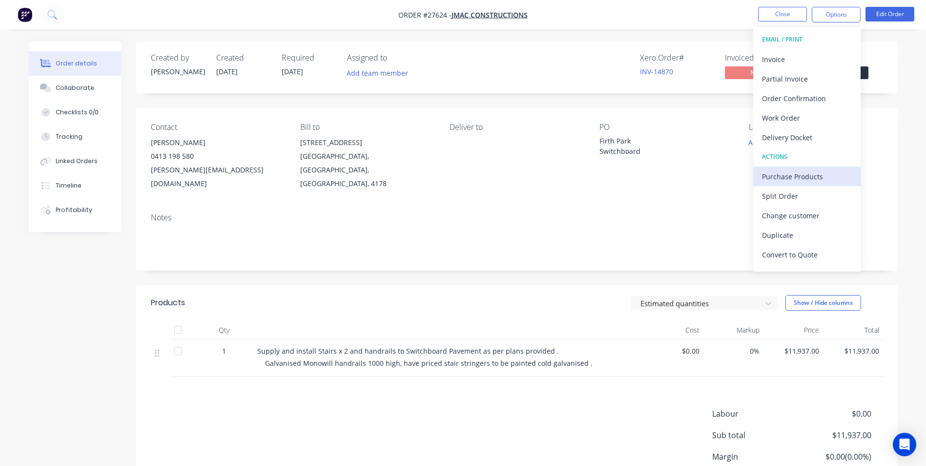
click at [807, 173] on div "Purchase Products" at bounding box center [807, 176] width 90 height 14
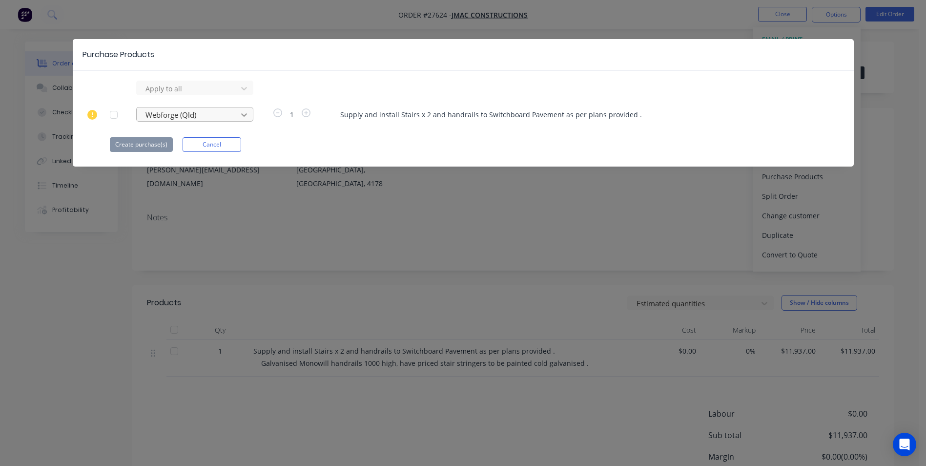
click at [245, 114] on icon at bounding box center [244, 115] width 10 height 10
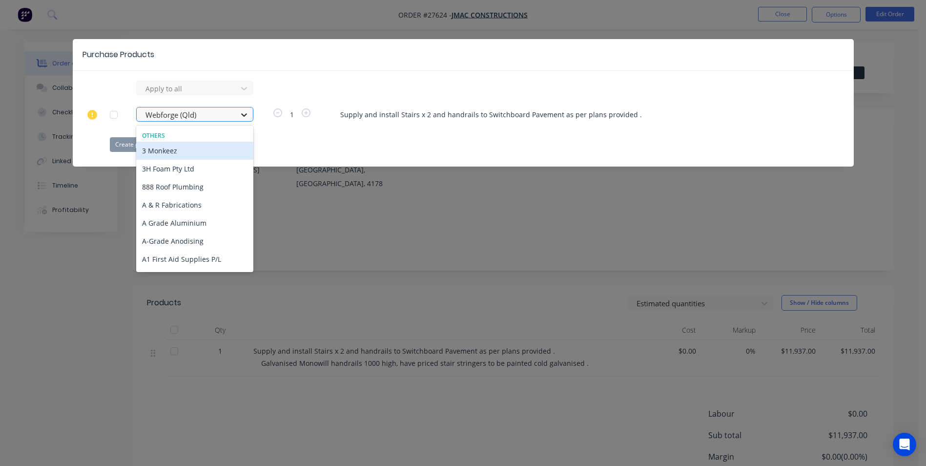
click at [246, 115] on icon at bounding box center [244, 114] width 6 height 3
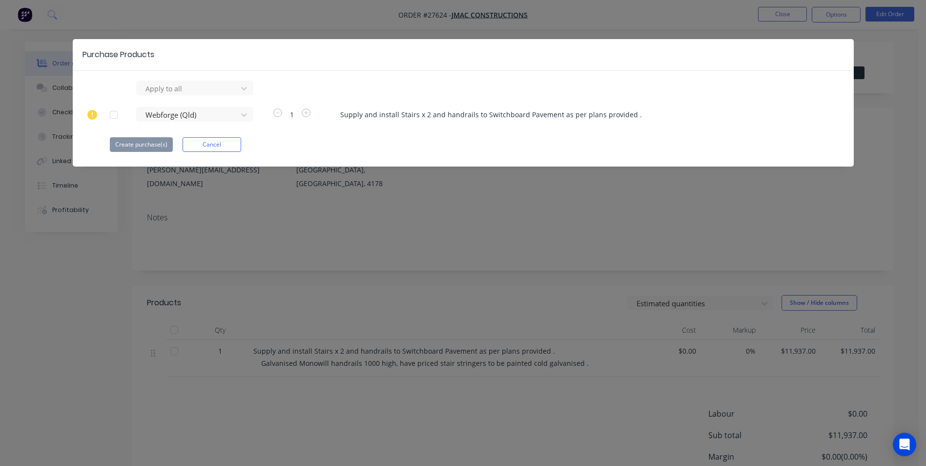
click at [112, 116] on div at bounding box center [114, 115] width 20 height 20
click at [141, 144] on button "Create purchase(s)" at bounding box center [141, 144] width 63 height 15
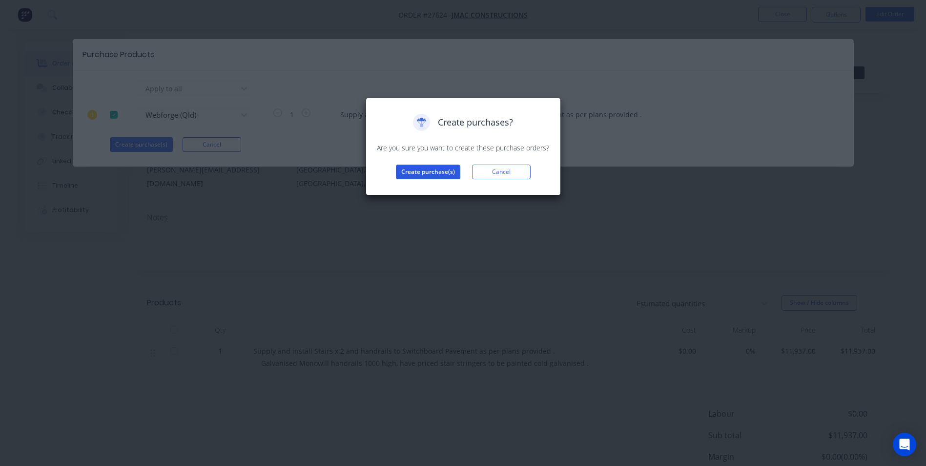
click at [442, 170] on button "Create purchase(s)" at bounding box center [428, 172] width 64 height 15
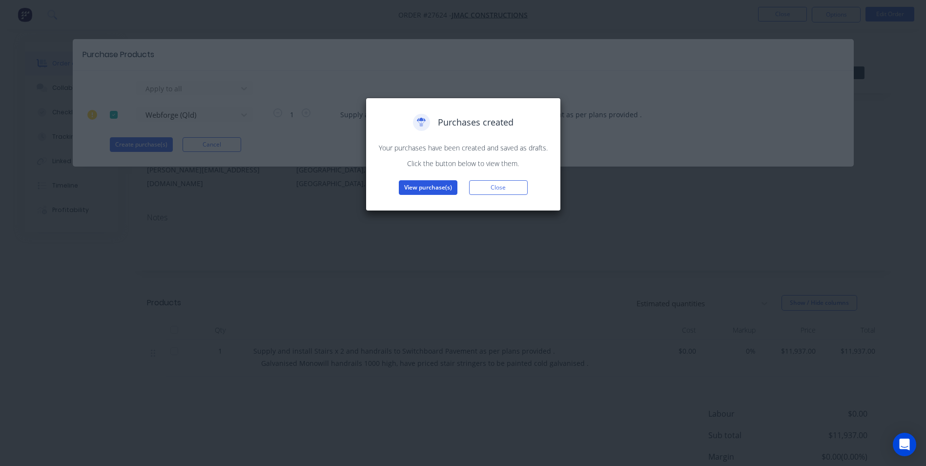
click at [436, 188] on button "View purchase(s)" at bounding box center [428, 187] width 59 height 15
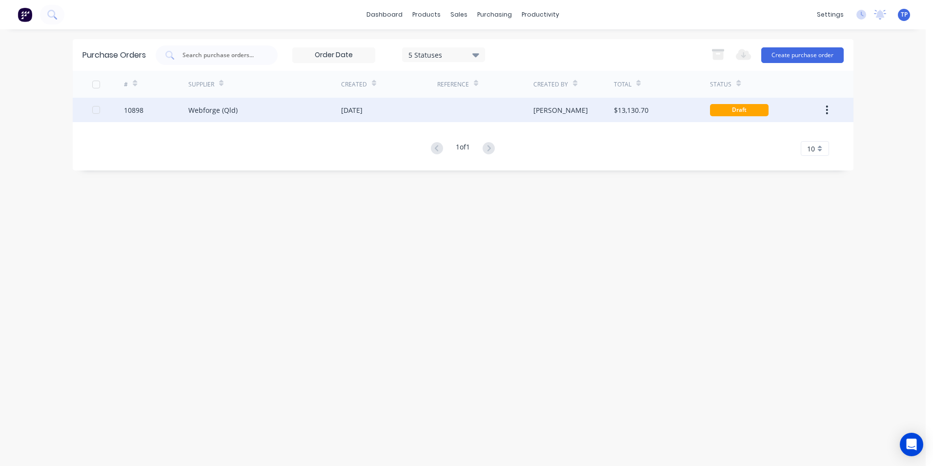
click at [413, 112] on div "30 Sep 2025" at bounding box center [389, 110] width 96 height 24
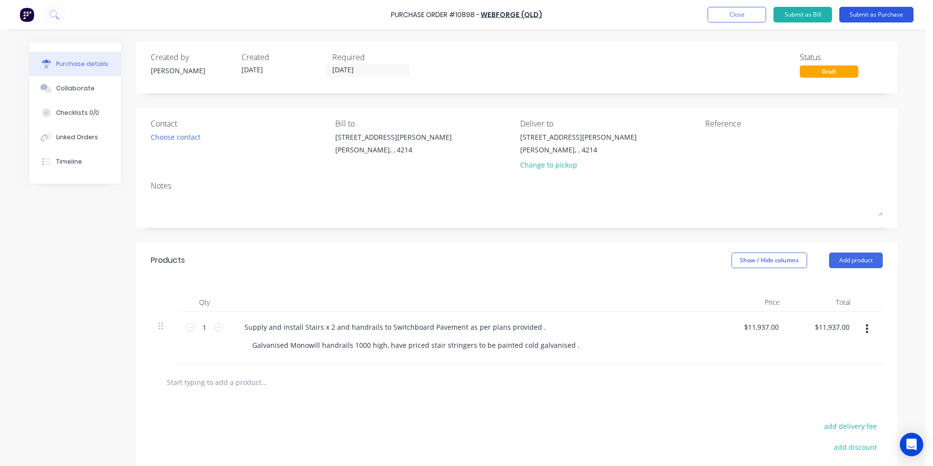
click at [864, 15] on button "Submit as Purchase" at bounding box center [877, 15] width 74 height 16
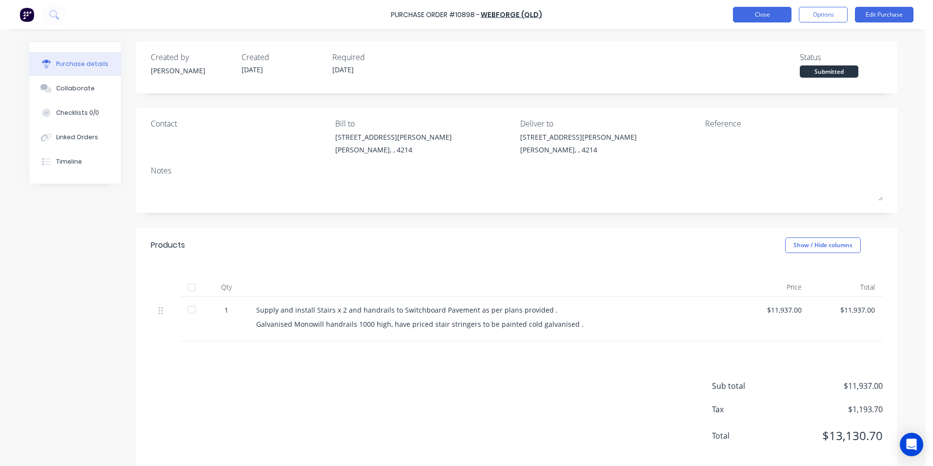
click at [743, 13] on button "Close" at bounding box center [762, 15] width 59 height 16
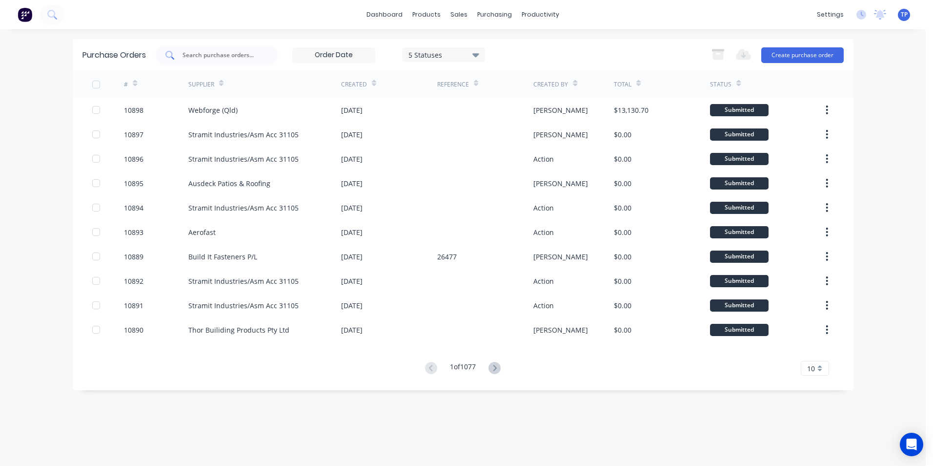
click at [233, 56] on input "text" at bounding box center [222, 55] width 81 height 10
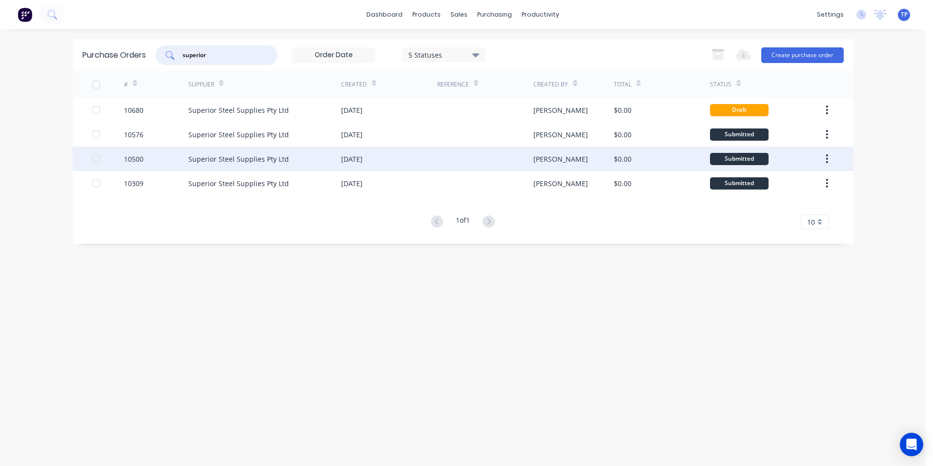
type input "superior"
click at [393, 156] on div "28 Aug 2025" at bounding box center [389, 158] width 96 height 24
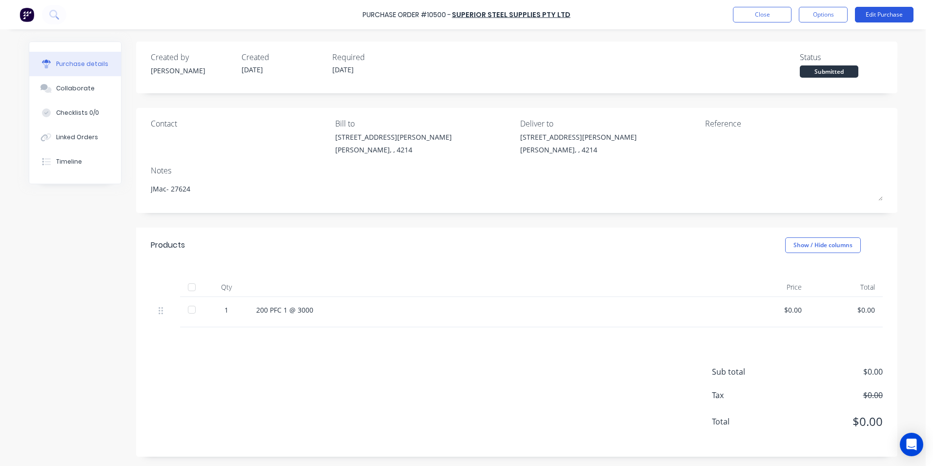
click at [883, 11] on button "Edit Purchase" at bounding box center [884, 15] width 59 height 16
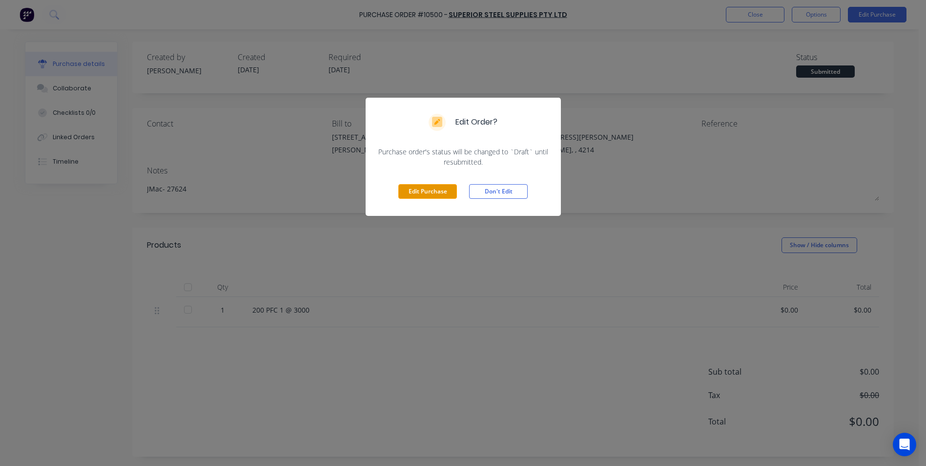
click at [421, 190] on button "Edit Purchase" at bounding box center [427, 191] width 59 height 15
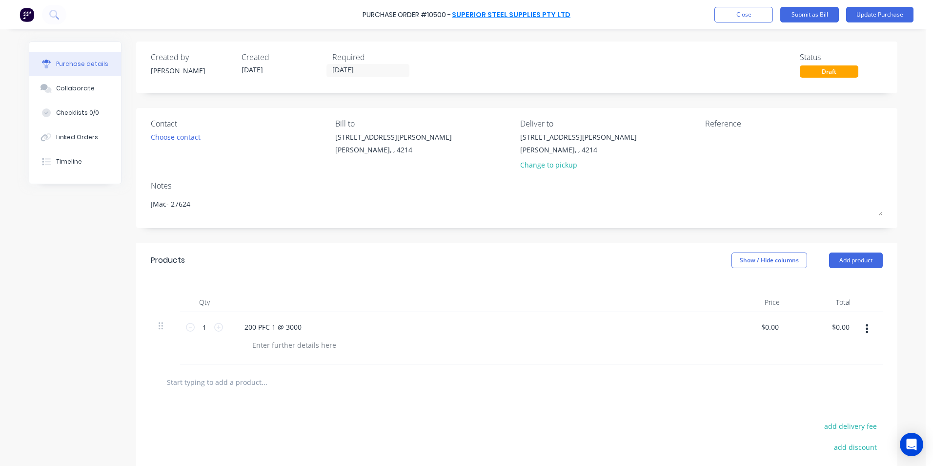
click at [490, 16] on link "Superior Steel Supplies Pty Ltd" at bounding box center [511, 15] width 119 height 10
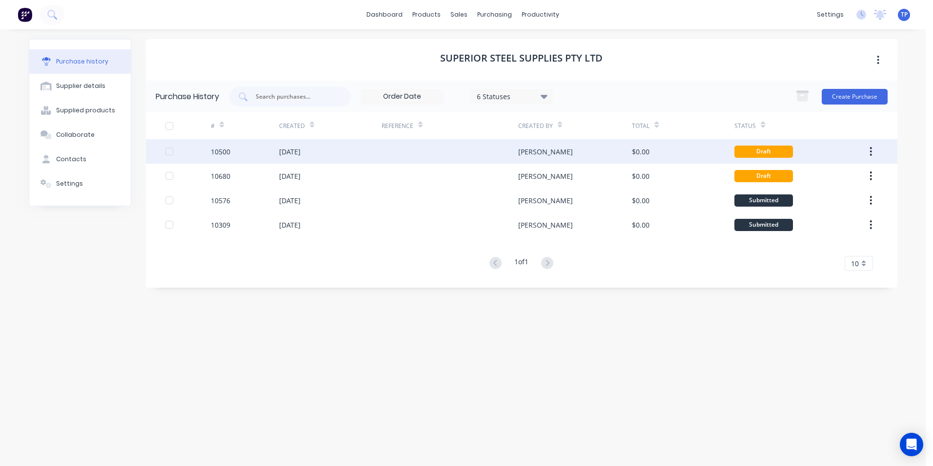
click at [871, 150] on icon "button" at bounding box center [871, 151] width 2 height 11
click at [834, 175] on div "Archive" at bounding box center [836, 177] width 75 height 14
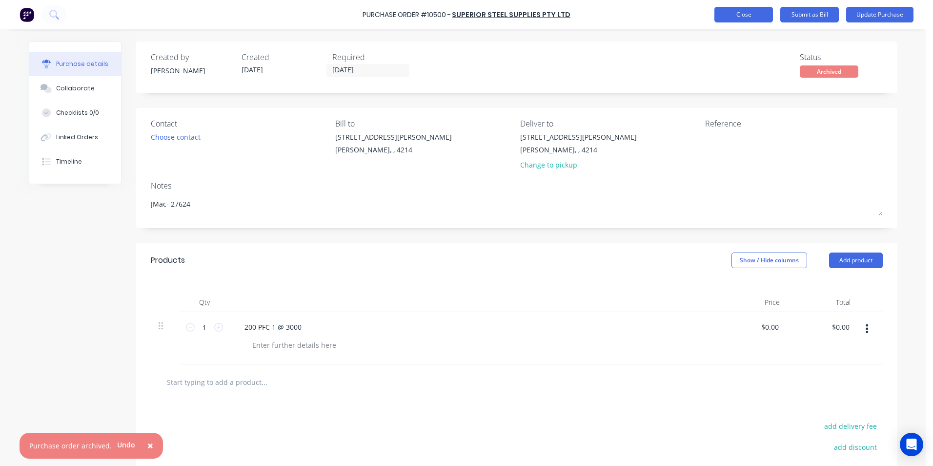
click at [735, 15] on button "Close" at bounding box center [744, 15] width 59 height 16
type textarea "x"
click at [731, 14] on button "Close" at bounding box center [744, 15] width 59 height 16
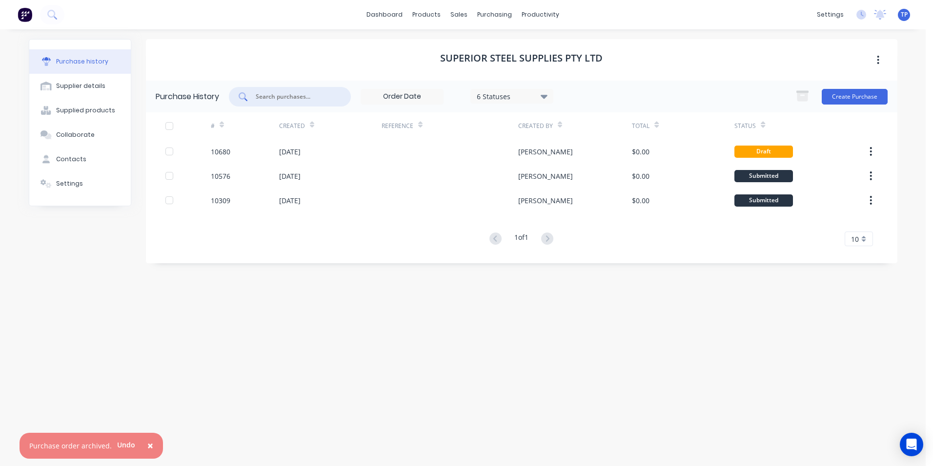
click at [321, 96] on input "text" at bounding box center [295, 97] width 81 height 10
click at [92, 83] on div "Supplier details" at bounding box center [80, 86] width 49 height 9
select select "AU"
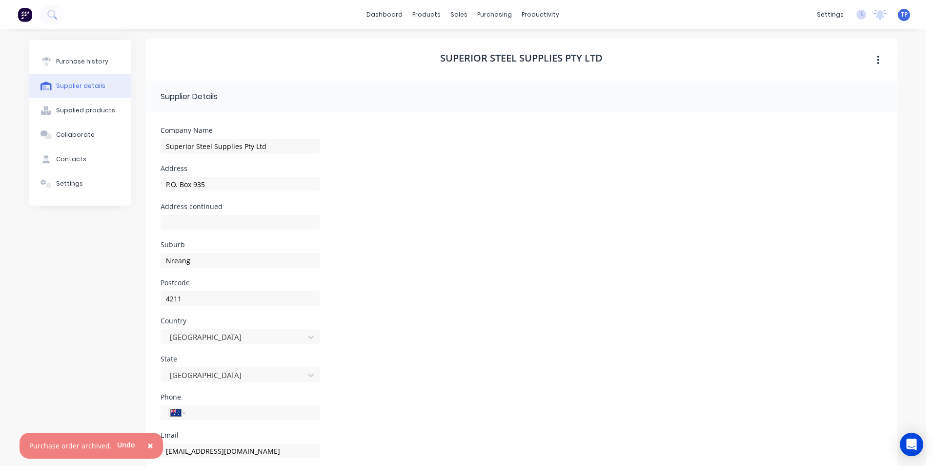
click at [92, 83] on div "Supplier details" at bounding box center [80, 86] width 49 height 9
click at [95, 63] on div "Purchase history" at bounding box center [82, 61] width 52 height 9
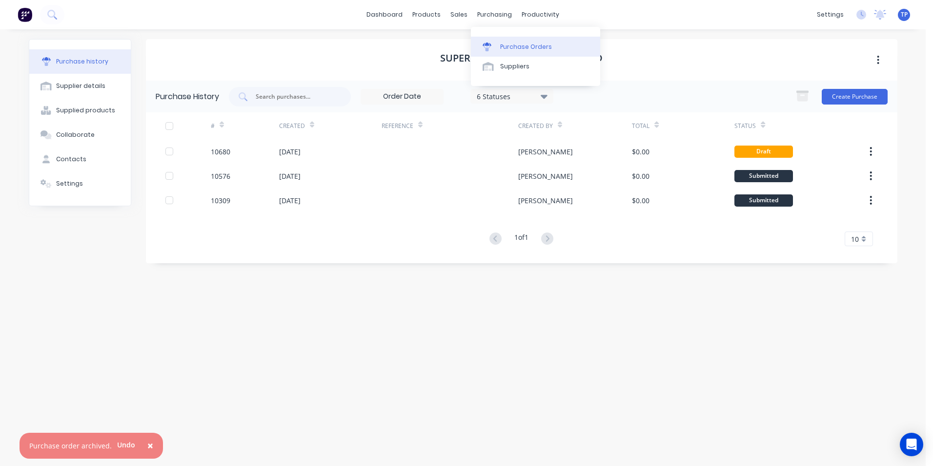
click at [524, 46] on div "Purchase Orders" at bounding box center [526, 46] width 52 height 9
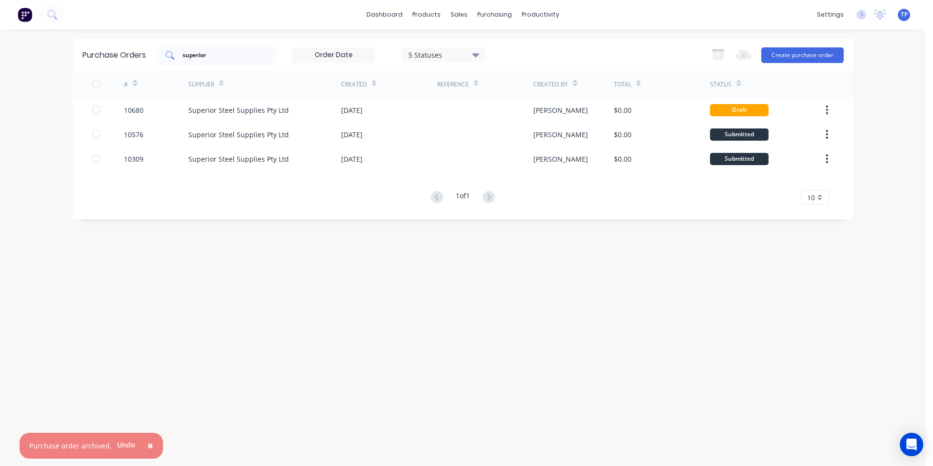
click at [222, 56] on input "superior" at bounding box center [222, 55] width 81 height 10
type input "s"
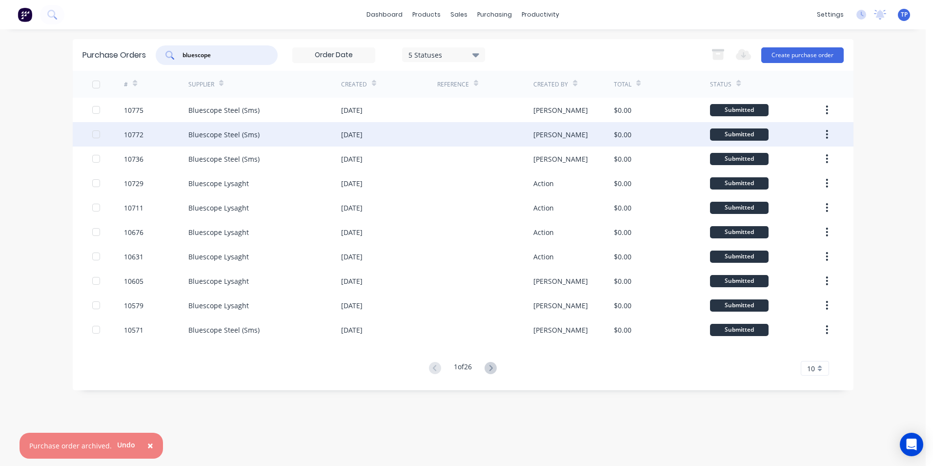
type input "bluescope"
click at [441, 136] on div at bounding box center [485, 134] width 96 height 24
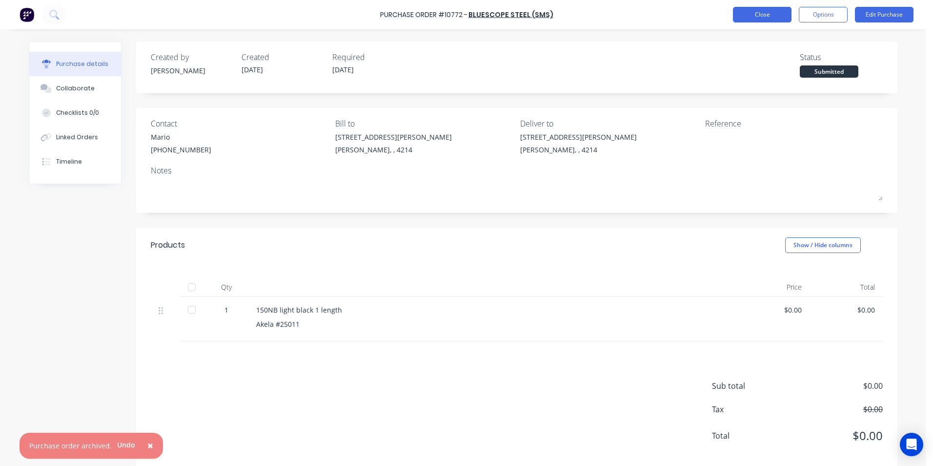
click at [742, 15] on button "Close" at bounding box center [762, 15] width 59 height 16
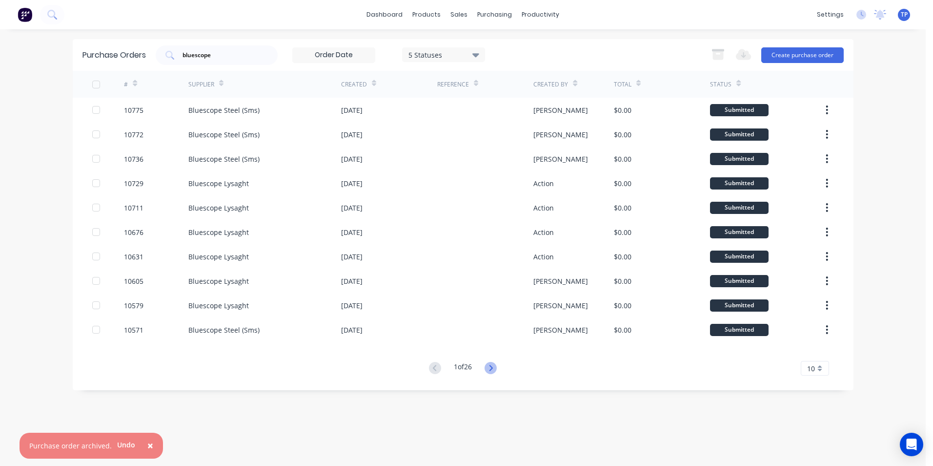
click at [491, 370] on icon at bounding box center [491, 368] width 12 height 12
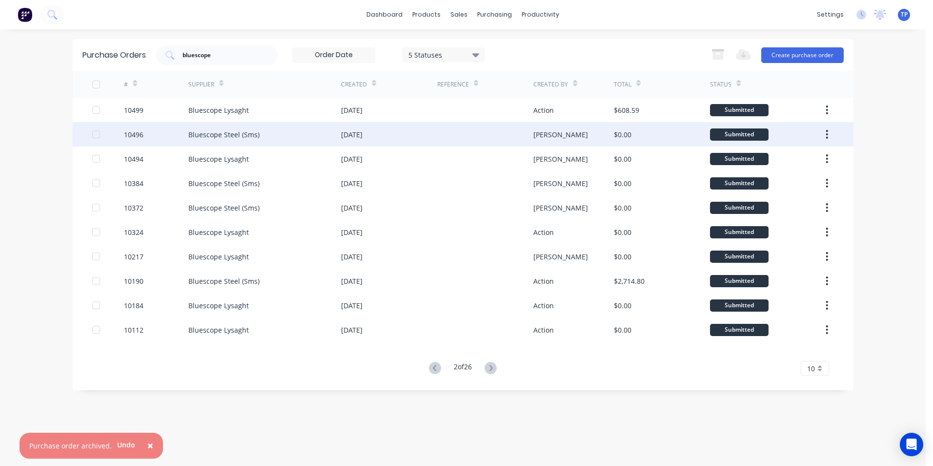
click at [280, 135] on div "Bluescope Steel (Sms)" at bounding box center [264, 134] width 153 height 24
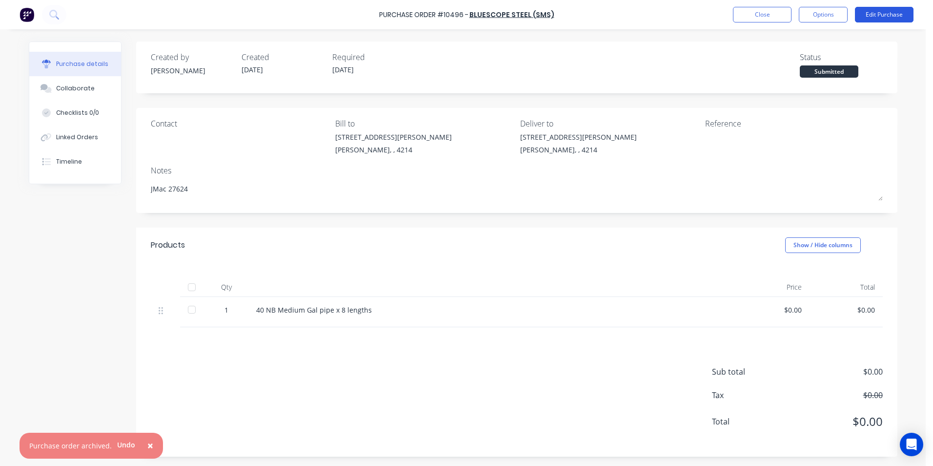
click at [874, 14] on button "Edit Purchase" at bounding box center [884, 15] width 59 height 16
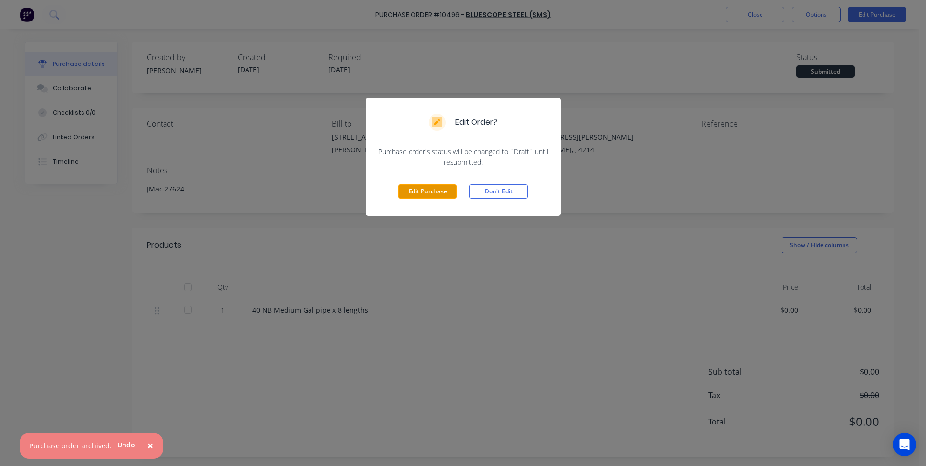
click at [444, 188] on button "Edit Purchase" at bounding box center [427, 191] width 59 height 15
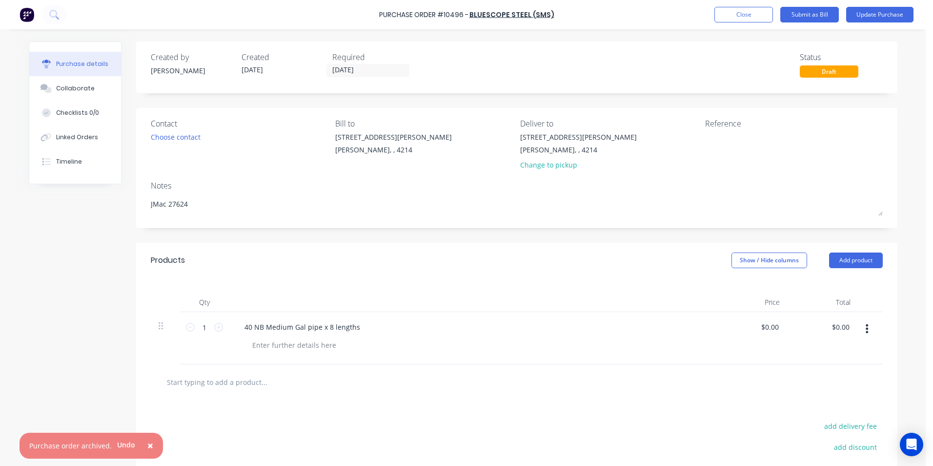
click at [866, 331] on button "button" at bounding box center [867, 329] width 23 height 18
click at [813, 412] on button "Delete" at bounding box center [837, 413] width 83 height 20
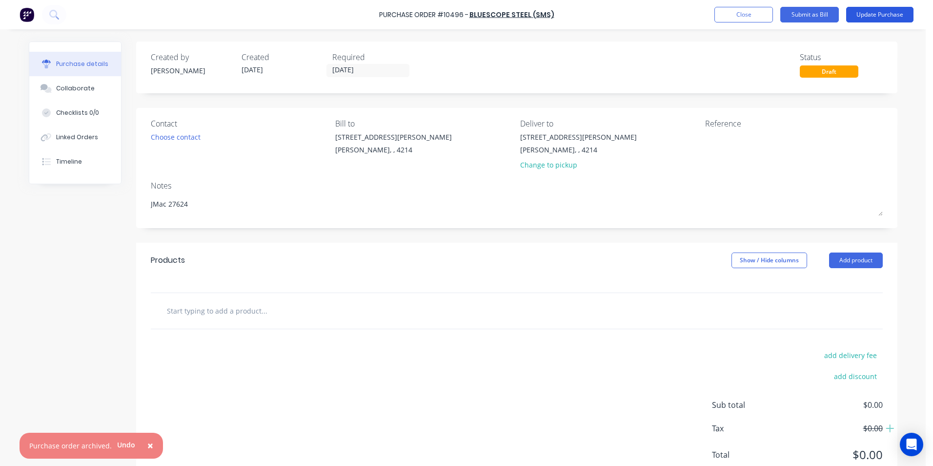
click at [868, 15] on button "Update Purchase" at bounding box center [880, 15] width 67 height 16
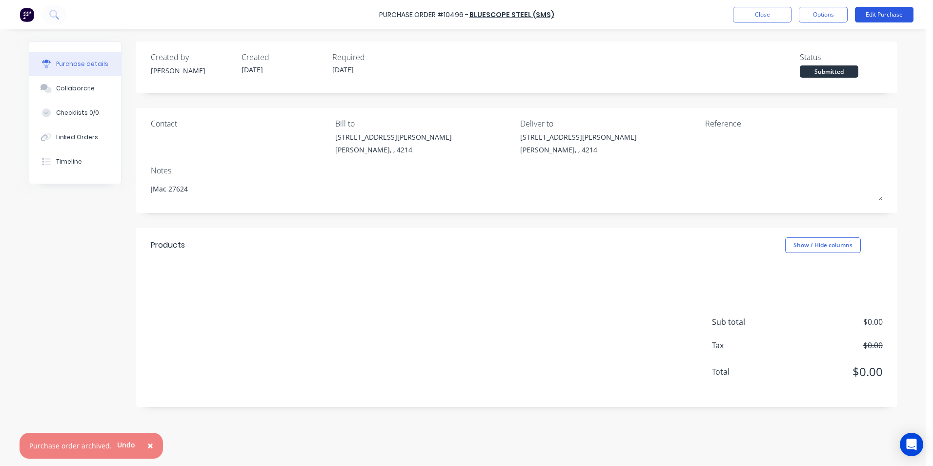
click at [871, 15] on button "Edit Purchase" at bounding box center [884, 15] width 59 height 16
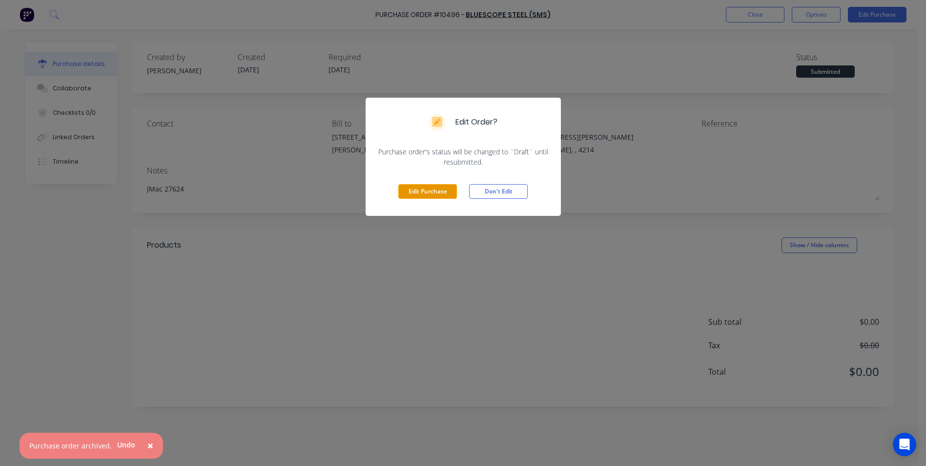
click at [451, 195] on button "Edit Purchase" at bounding box center [427, 191] width 59 height 15
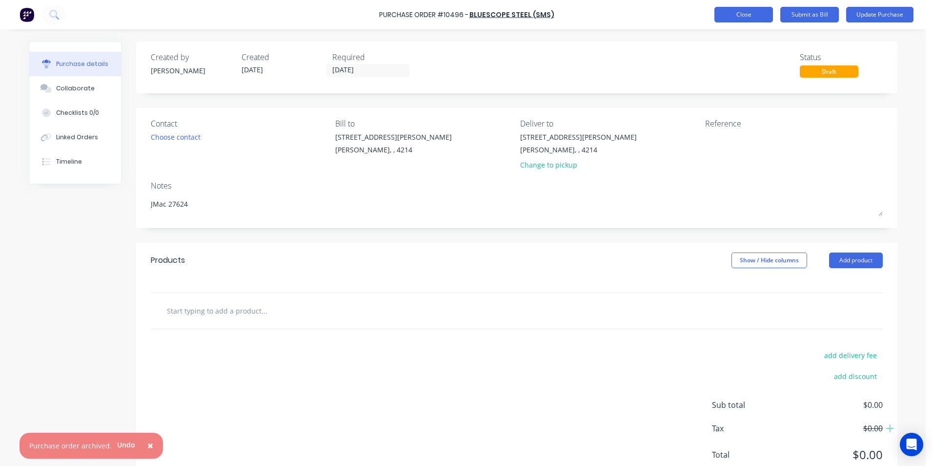
type textarea "x"
click at [752, 13] on button "Close" at bounding box center [744, 15] width 59 height 16
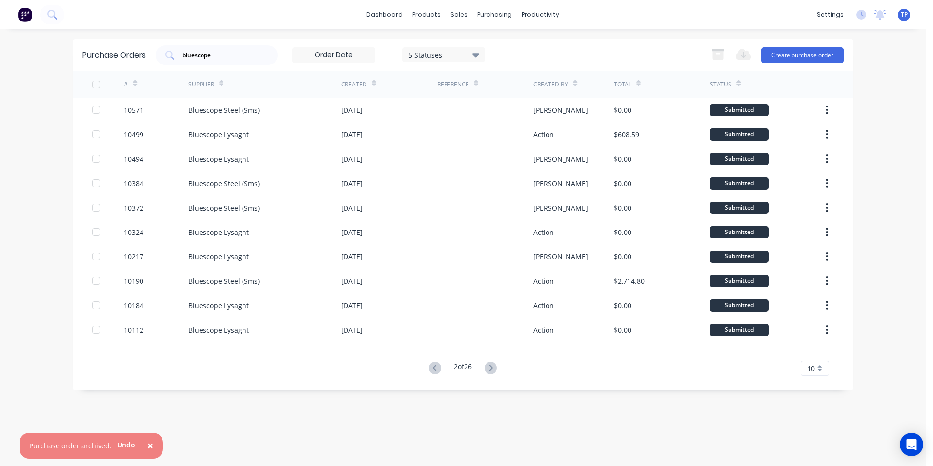
click at [147, 446] on span "×" at bounding box center [150, 445] width 6 height 14
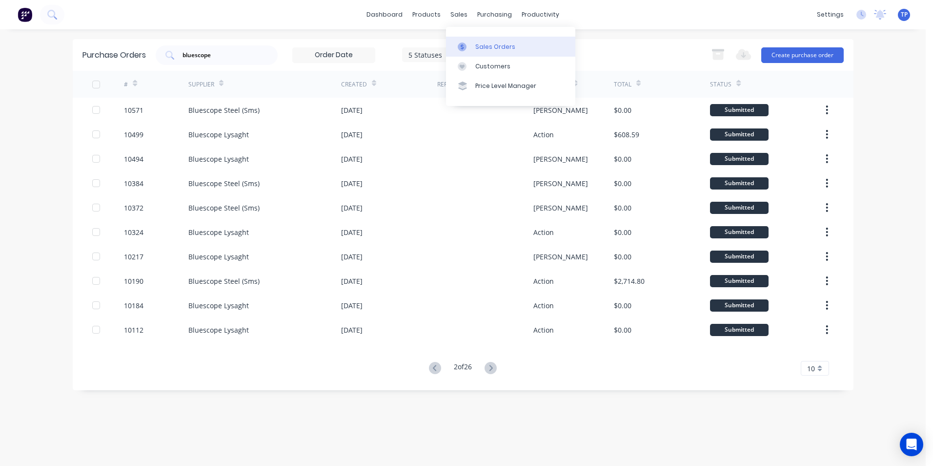
click at [480, 45] on div "Sales Orders" at bounding box center [496, 46] width 40 height 9
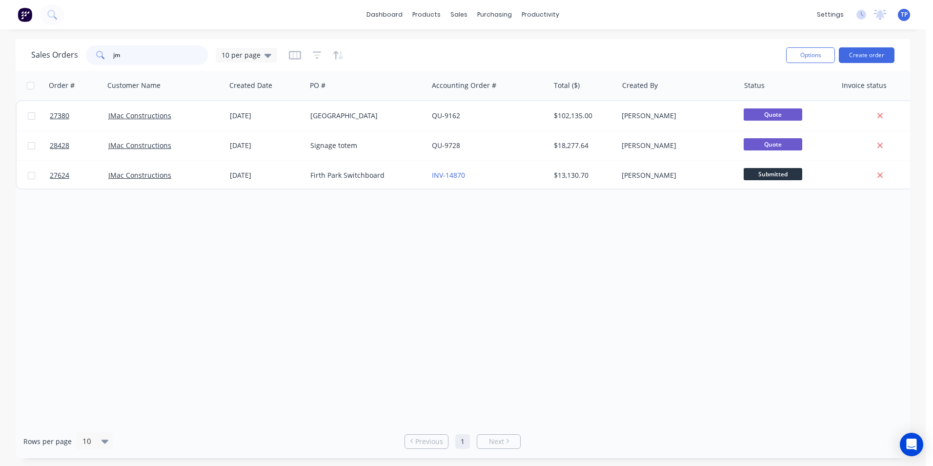
type input "j"
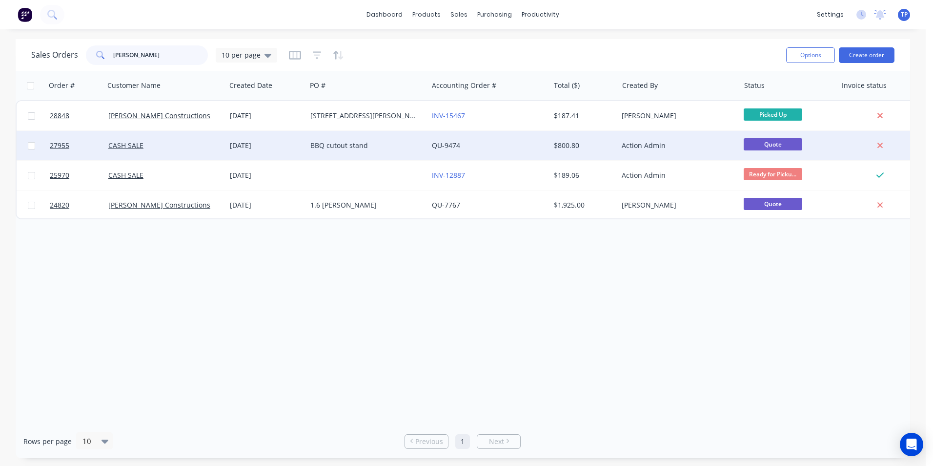
type input "stuart"
click at [395, 143] on div "BBQ cutout stand" at bounding box center [364, 146] width 108 height 10
